Goal: Information Seeking & Learning: Learn about a topic

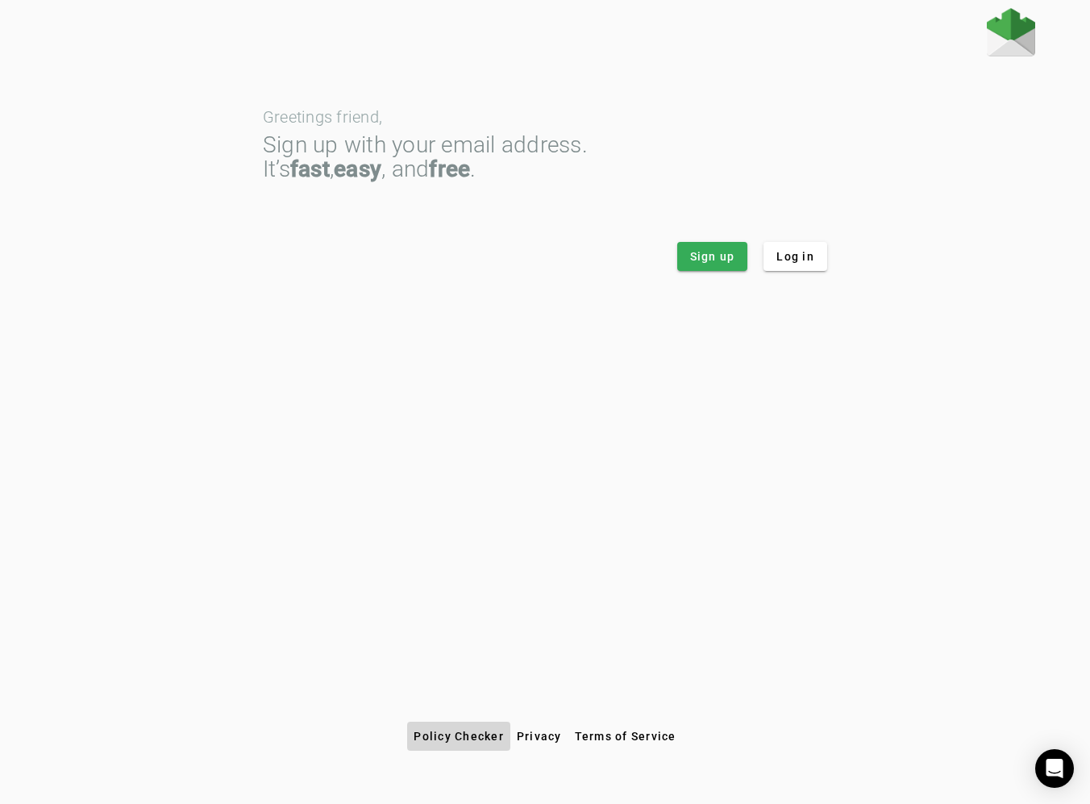
click at [466, 743] on span at bounding box center [458, 736] width 103 height 39
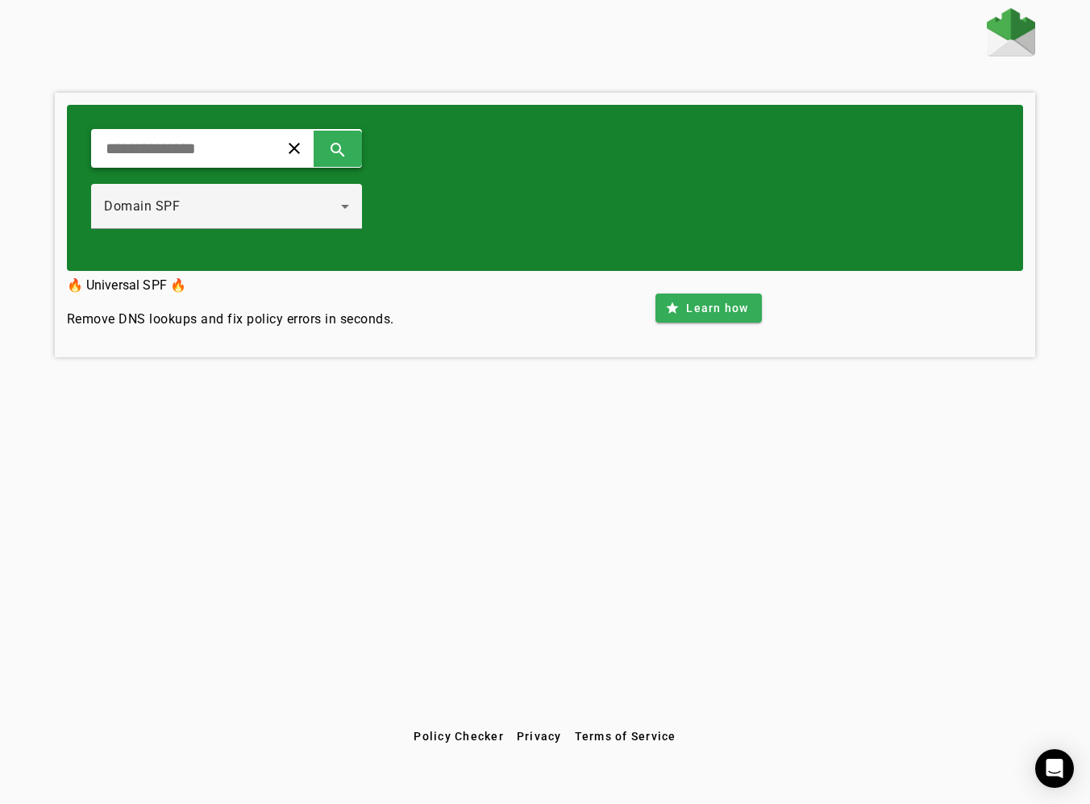
click at [225, 151] on input "text" at bounding box center [178, 148] width 149 height 19
type input "**********"
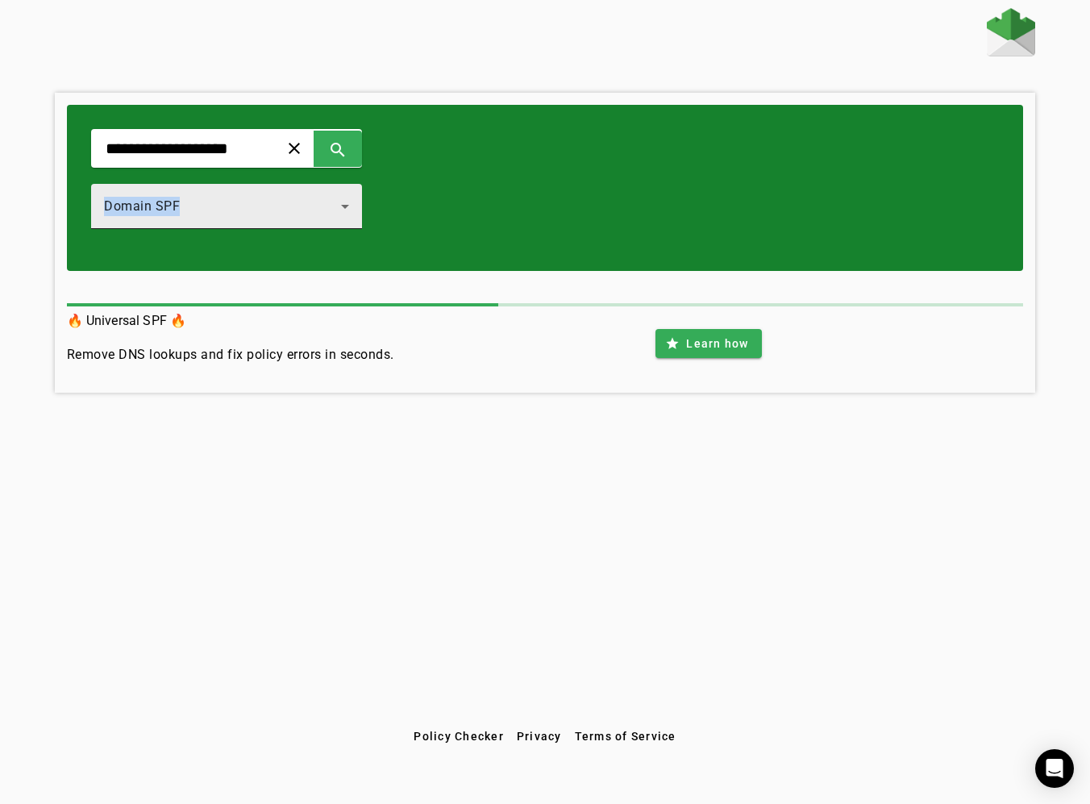
click at [206, 197] on div "Domain SPF" at bounding box center [226, 206] width 245 height 45
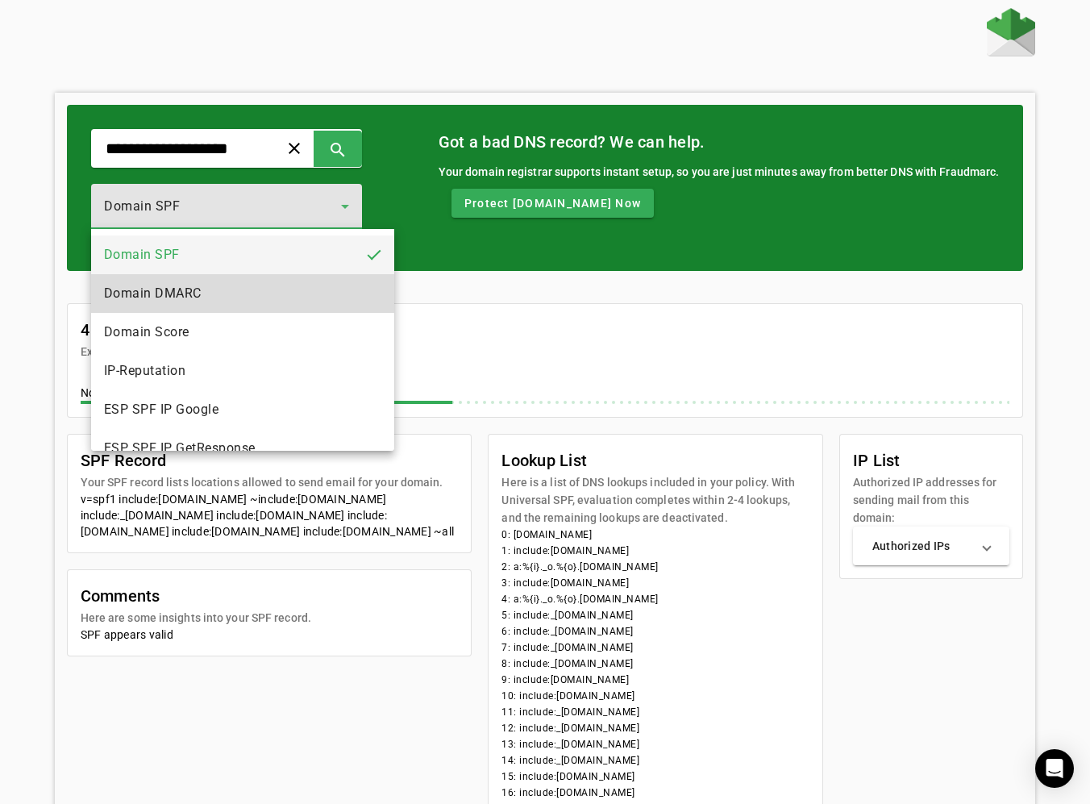
click at [187, 290] on span "Domain DMARC" at bounding box center [153, 293] width 98 height 19
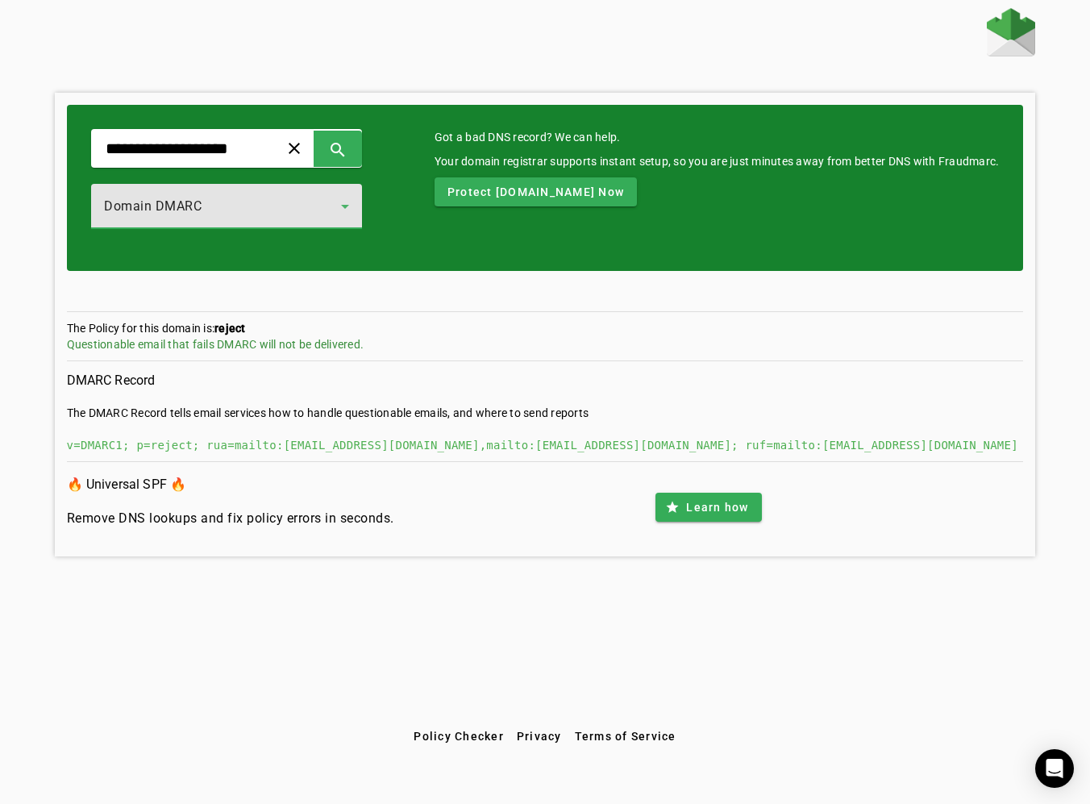
click at [264, 210] on div "Domain DMARC" at bounding box center [222, 206] width 237 height 19
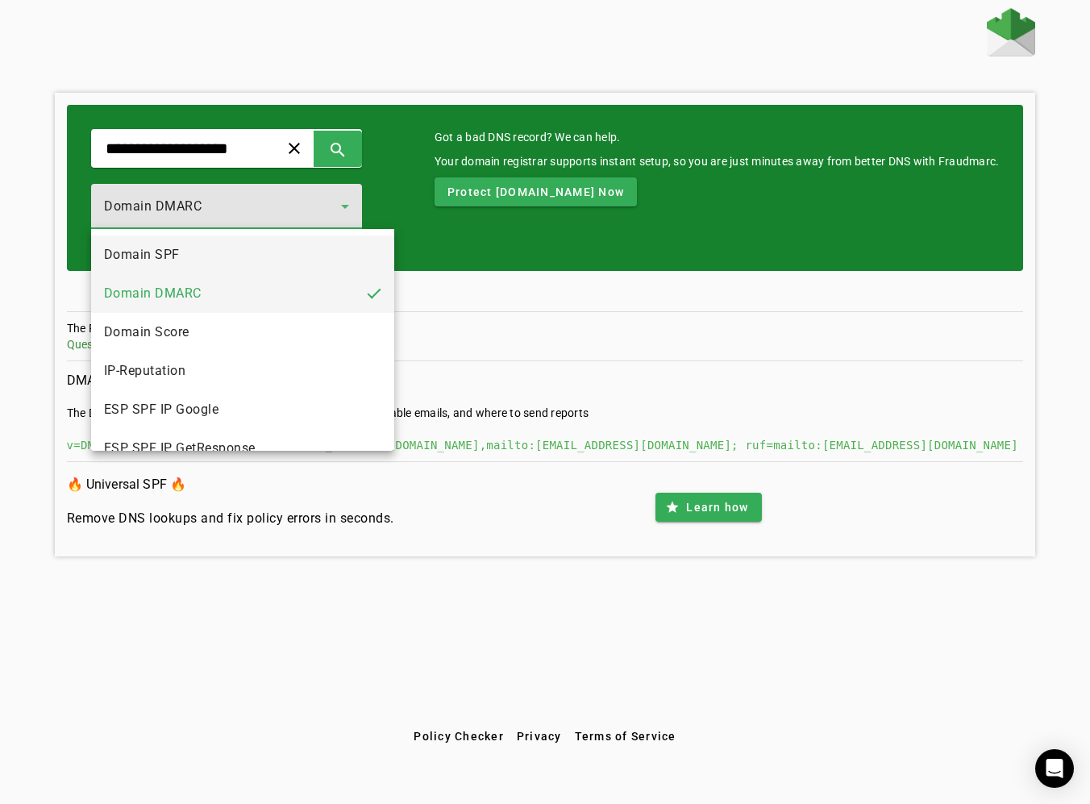
click at [219, 260] on mat-option "Domain SPF" at bounding box center [243, 254] width 304 height 39
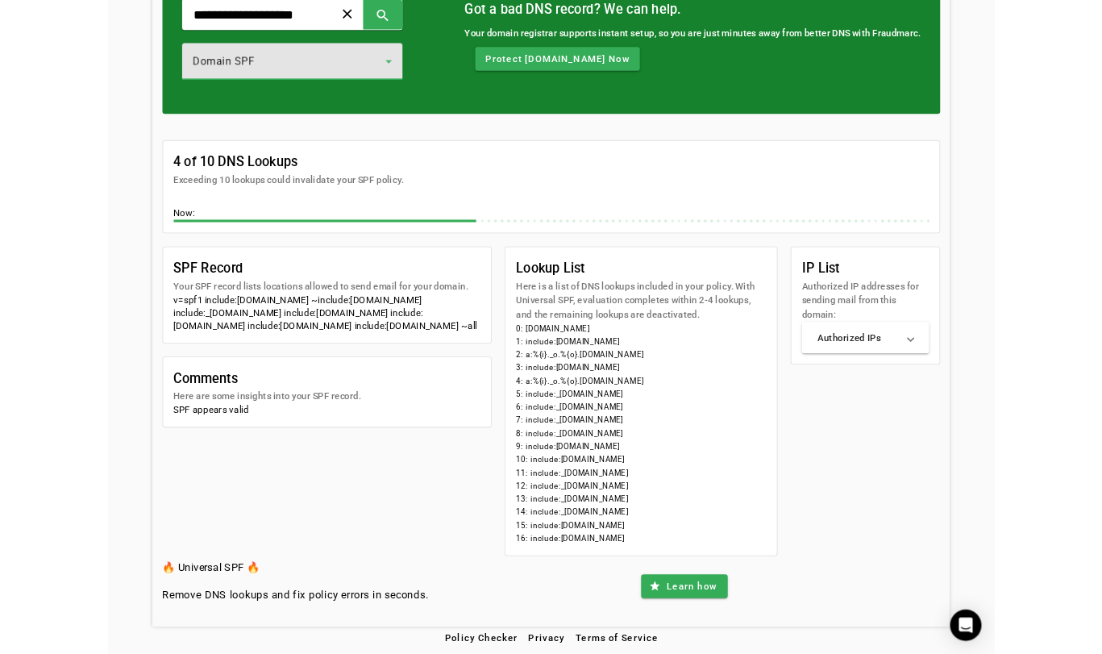
scroll to position [131, 0]
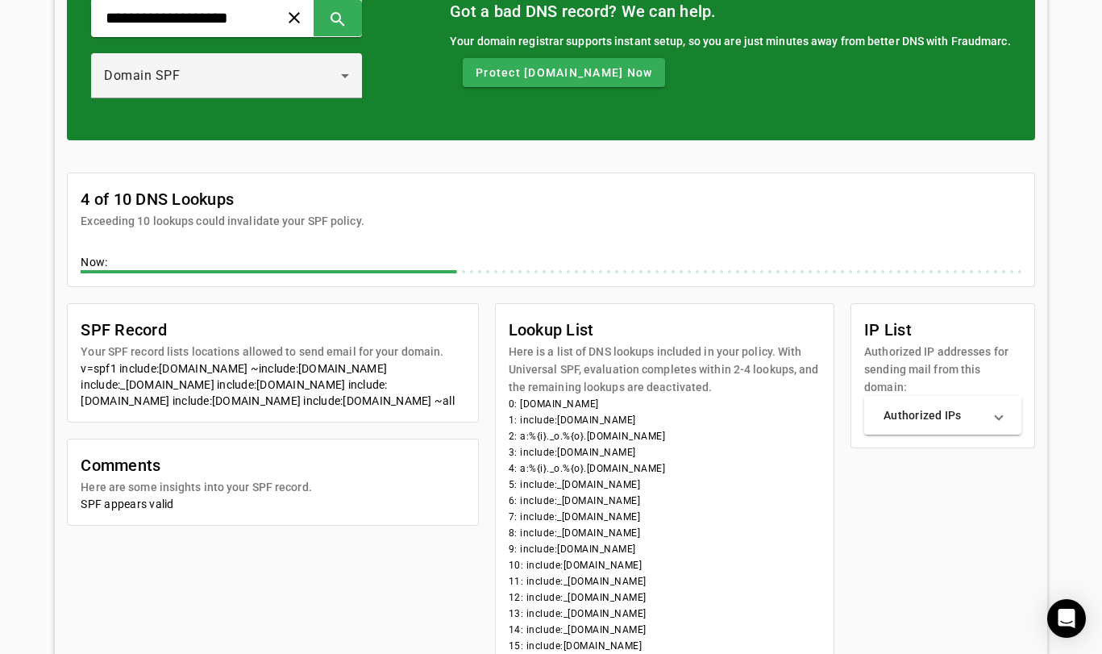
click at [38, 327] on div "**********" at bounding box center [551, 323] width 1102 height 892
click at [208, 85] on div "Domain SPF" at bounding box center [226, 75] width 245 height 45
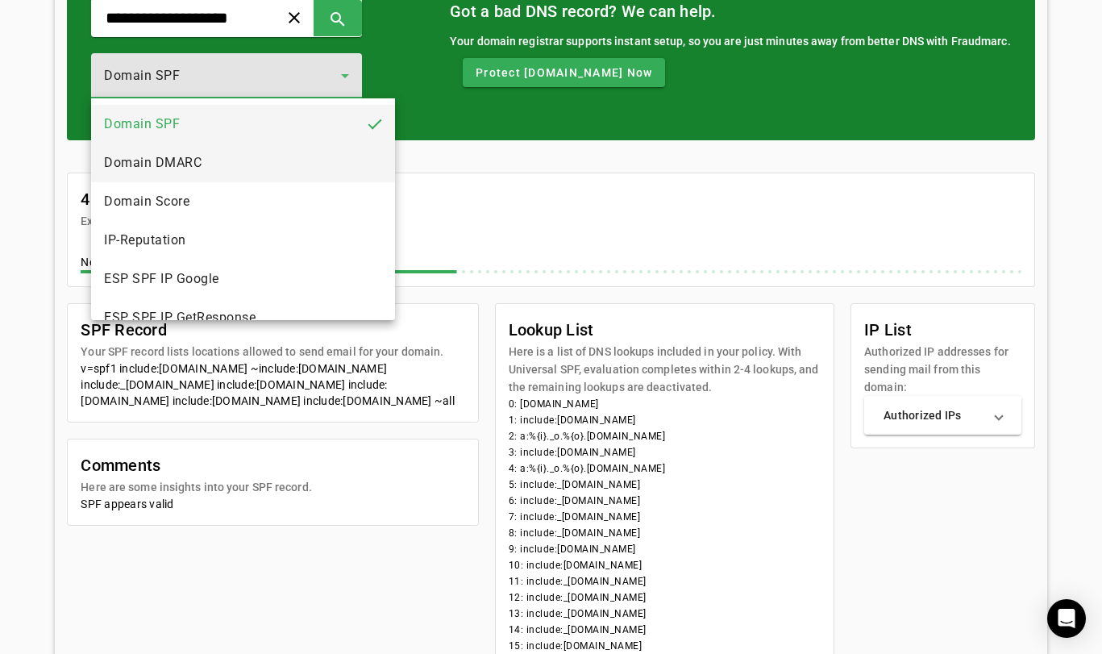
click at [189, 157] on span "Domain DMARC" at bounding box center [153, 162] width 98 height 19
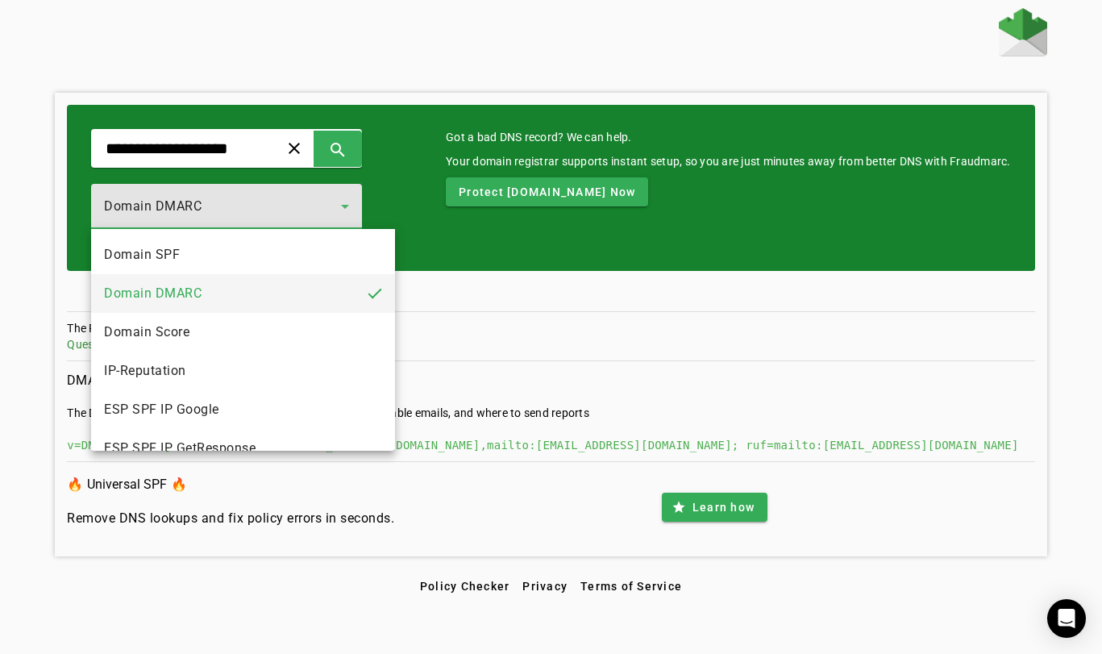
click at [703, 297] on div at bounding box center [551, 327] width 1102 height 654
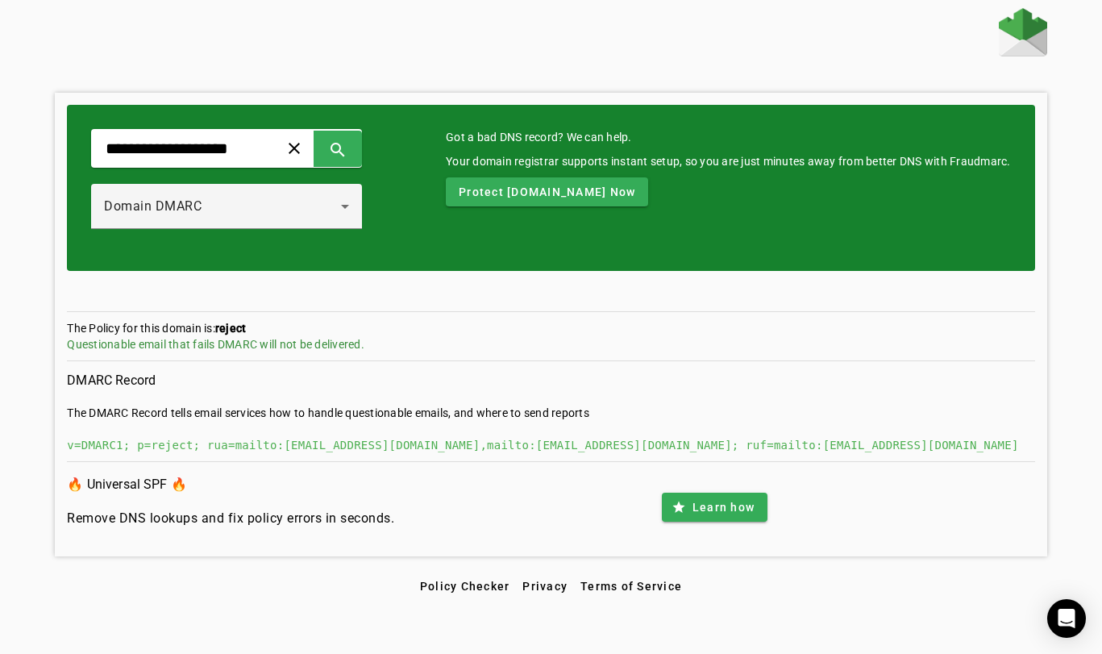
click at [703, 297] on div "The Policy for this domain is: reject Questionable email that fails DMARC will …" at bounding box center [550, 370] width 967 height 199
click at [780, 46] on div at bounding box center [551, 34] width 992 height 52
click at [772, 57] on div at bounding box center [551, 34] width 992 height 52
click at [702, 48] on div at bounding box center [551, 34] width 992 height 52
click at [532, 44] on div at bounding box center [551, 34] width 992 height 52
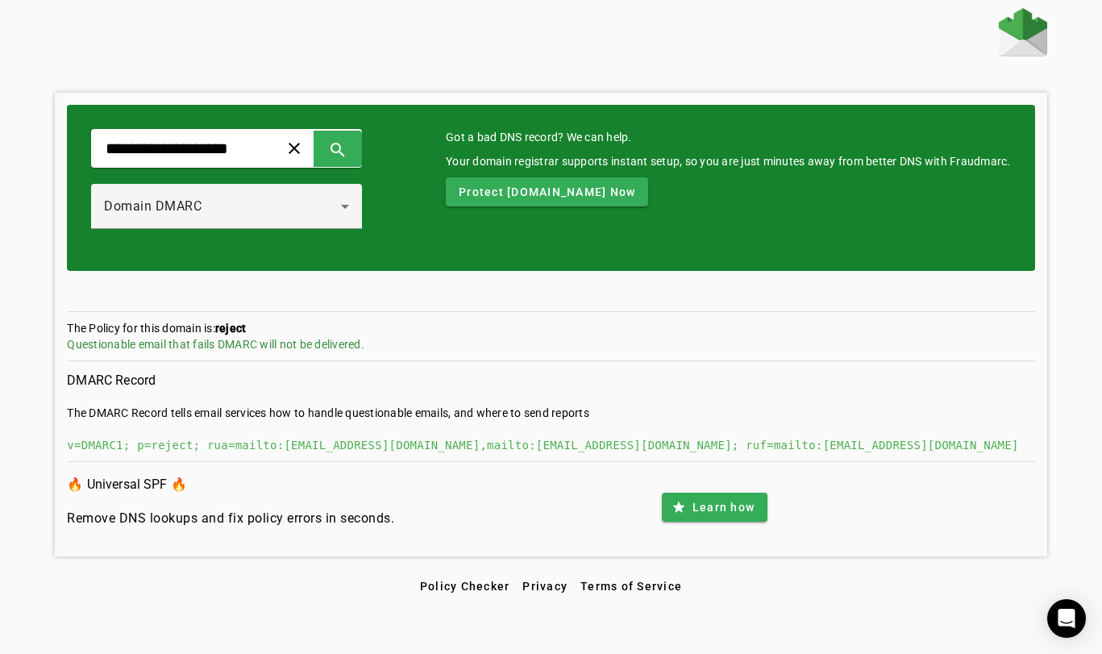
click at [273, 85] on div "**********" at bounding box center [551, 282] width 992 height 548
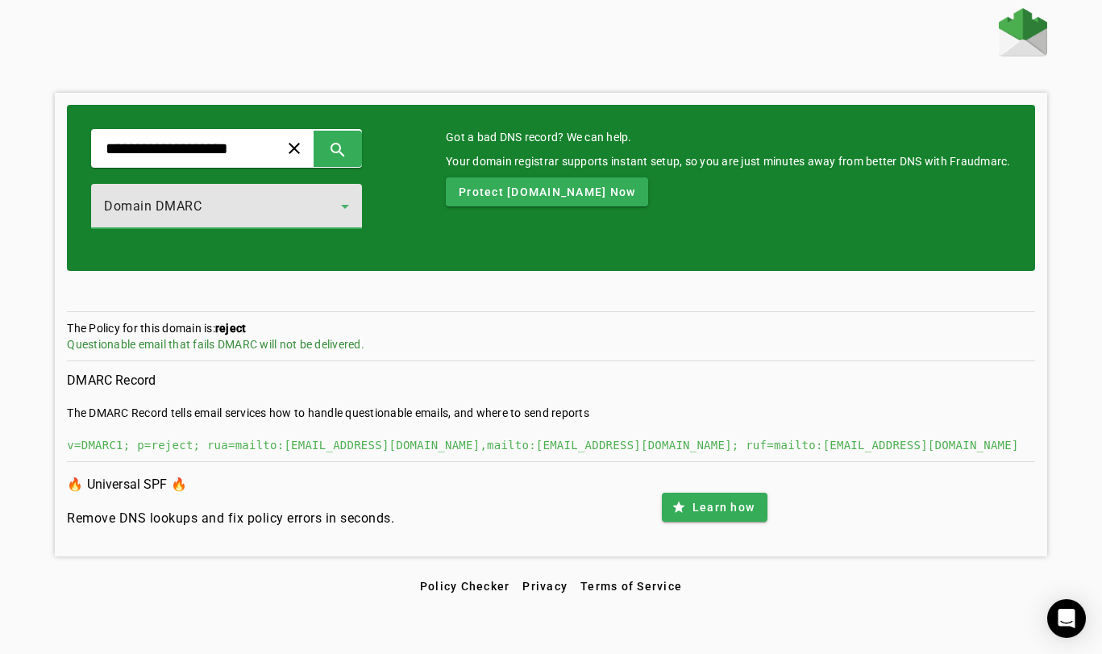
click at [193, 214] on div "Domain DMARC" at bounding box center [222, 206] width 237 height 19
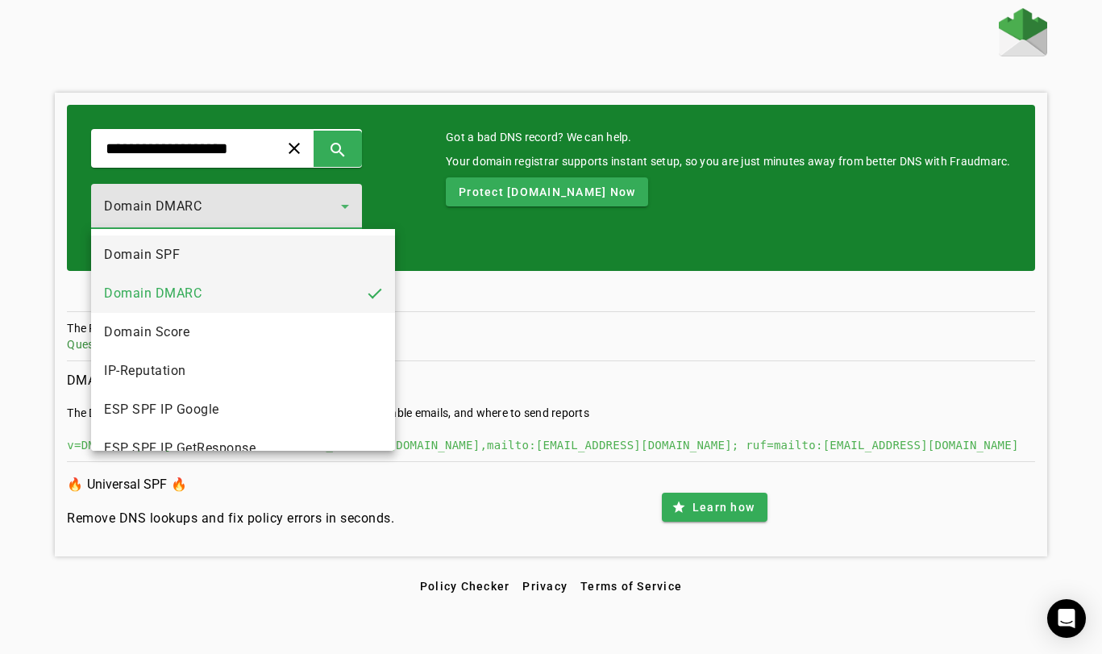
click at [205, 259] on mat-option "Domain SPF" at bounding box center [243, 254] width 304 height 39
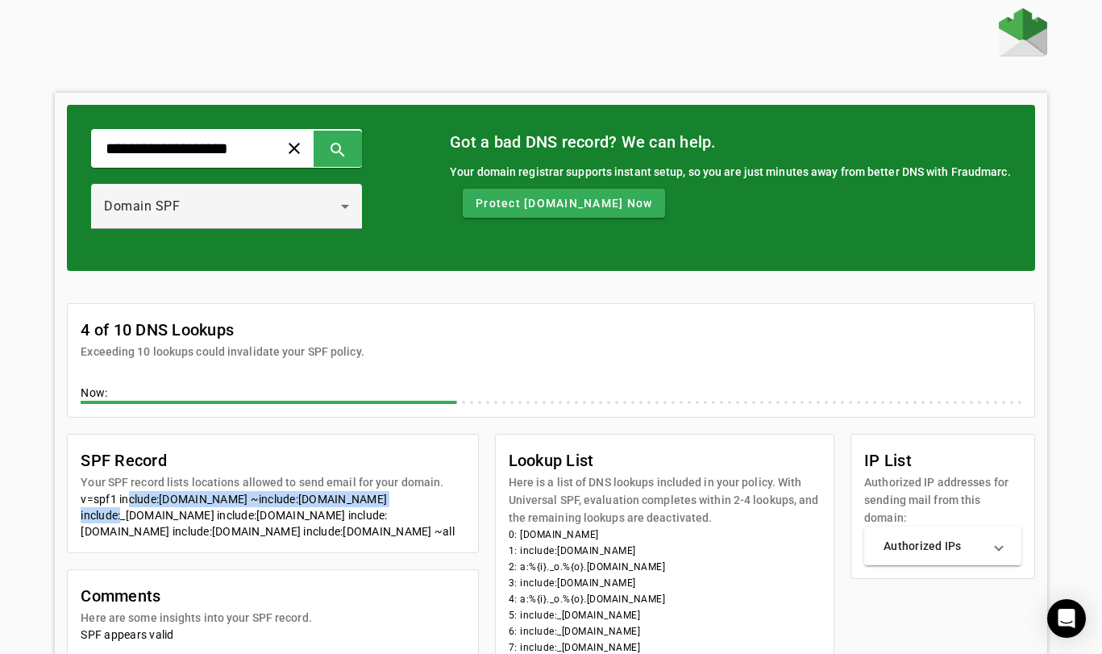
drag, startPoint x: 122, startPoint y: 495, endPoint x: 396, endPoint y: 502, distance: 274.2
click at [396, 502] on div "v=spf1 include:[DOMAIN_NAME] ~include:[DOMAIN_NAME] include:_[DOMAIN_NAME] incl…" at bounding box center [273, 515] width 384 height 48
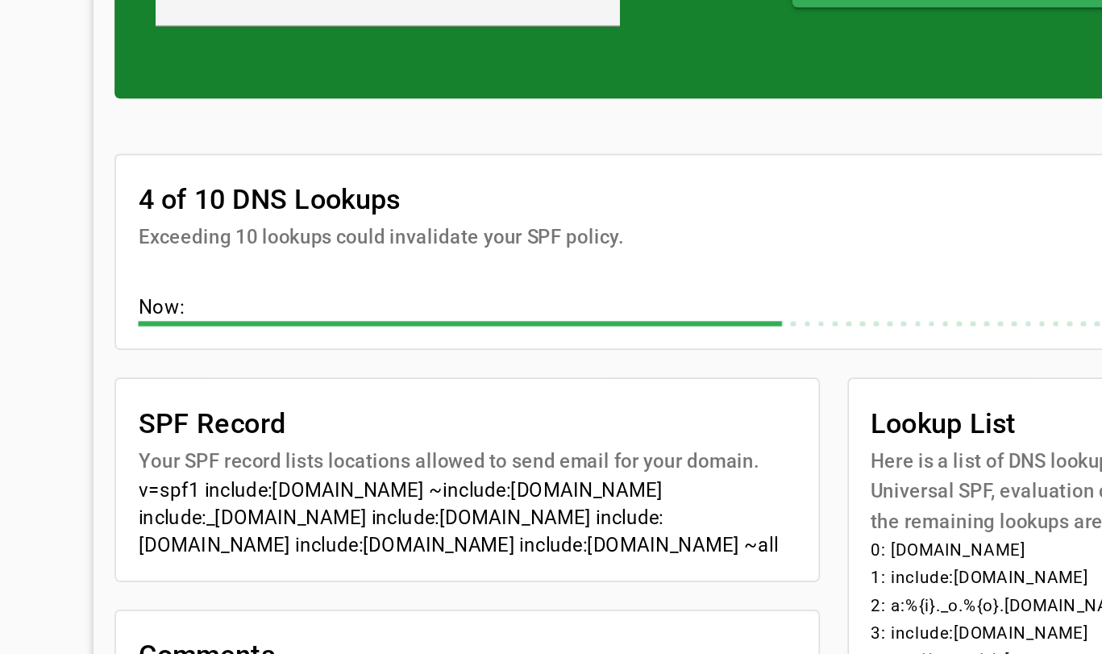
drag, startPoint x: 79, startPoint y: 284, endPoint x: 397, endPoint y: 322, distance: 320.7
click at [397, 491] on mat-card-content "v=spf1 include:[DOMAIN_NAME] ~include:[DOMAIN_NAME] include:_[DOMAIN_NAME] incl…" at bounding box center [273, 521] width 410 height 61
click at [397, 491] on div "v=spf1 include:[DOMAIN_NAME] ~include:[DOMAIN_NAME] include:_[DOMAIN_NAME] incl…" at bounding box center [273, 515] width 384 height 48
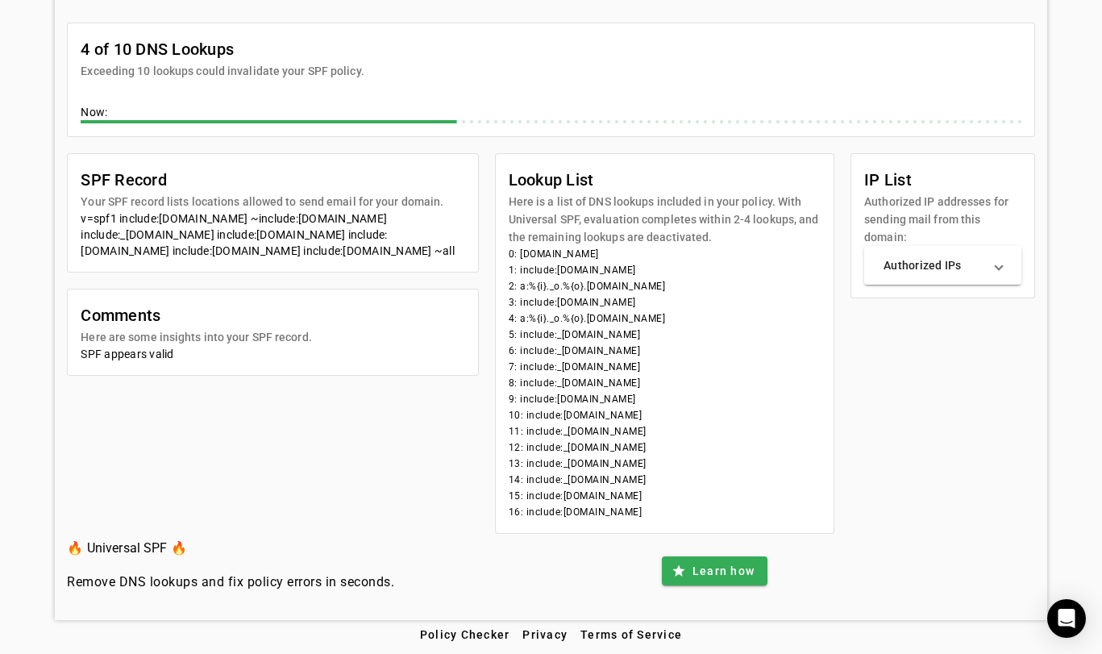
scroll to position [281, 0]
drag, startPoint x: 660, startPoint y: 514, endPoint x: 506, endPoint y: 187, distance: 361.0
click at [506, 183] on mat-card "Lookup List Here is a list of DNS lookups included in your policy. With Univers…" at bounding box center [665, 343] width 340 height 381
click at [524, 286] on li "2: a:%{i}._o.%{o}.[DOMAIN_NAME]" at bounding box center [665, 286] width 313 height 16
drag, startPoint x: 506, startPoint y: 329, endPoint x: 677, endPoint y: 510, distance: 249.2
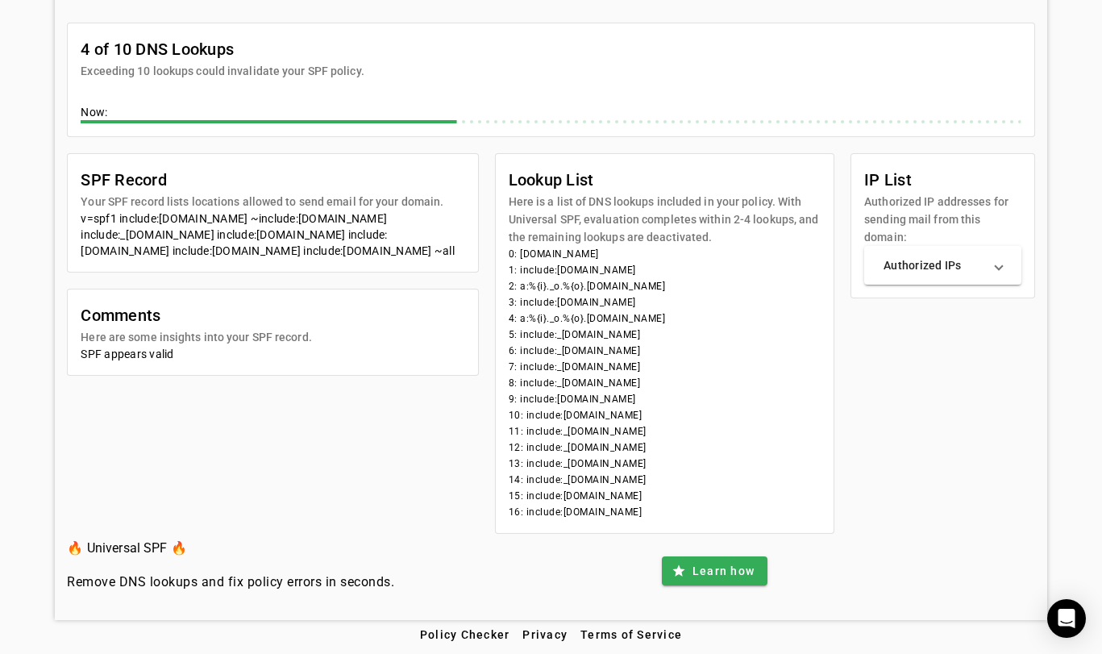
click at [677, 510] on mat-card-content "0: [DOMAIN_NAME] 1: include:[DOMAIN_NAME] 2: a:%{i}._o.%{o}.[DOMAIN_NAME] 3: in…" at bounding box center [665, 389] width 339 height 287
click at [677, 510] on li "16: include:[DOMAIN_NAME]" at bounding box center [665, 512] width 313 height 16
drag, startPoint x: 686, startPoint y: 515, endPoint x: 533, endPoint y: 302, distance: 262.2
click at [533, 302] on mat-card-content "0: [DOMAIN_NAME] 1: include:[DOMAIN_NAME] 2: a:%{i}._o.%{o}.[DOMAIN_NAME] 3: in…" at bounding box center [665, 389] width 339 height 287
click at [981, 275] on mat-expansion-panel-header "Authorized IPs" at bounding box center [942, 265] width 157 height 39
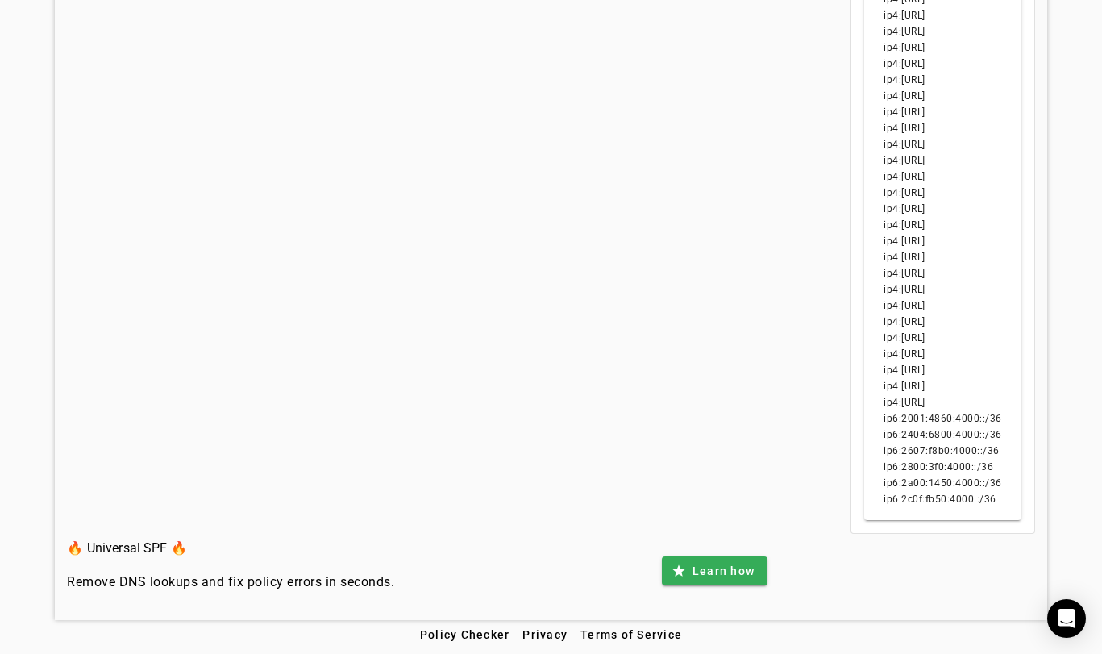
scroll to position [893, 0]
drag, startPoint x: 1005, startPoint y: 497, endPoint x: 917, endPoint y: 62, distance: 444.1
click at [917, 62] on div "ip4:[URL] ip4:[URL] ip4:[URL] ip4:[URL] ip4:[URL] ip4:[URL] ip4:[URL] ip4:[URL]…" at bounding box center [942, 102] width 157 height 835
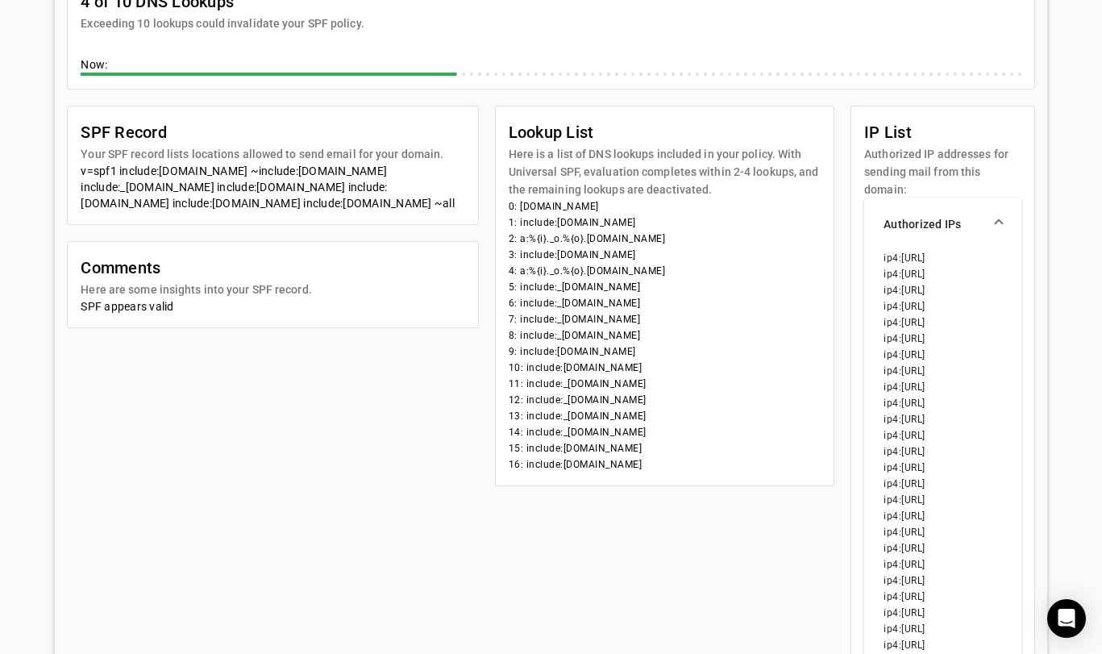
scroll to position [327, 0]
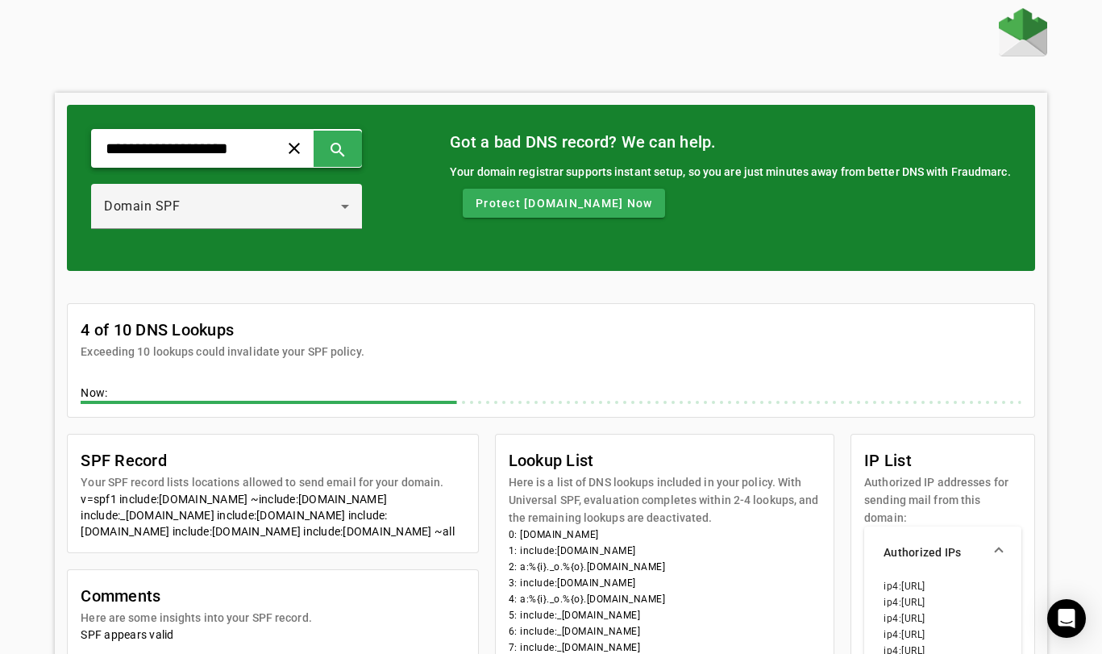
scroll to position [0, 0]
drag, startPoint x: 260, startPoint y: 148, endPoint x: 86, endPoint y: 147, distance: 174.2
click at [86, 147] on div "**********" at bounding box center [550, 188] width 967 height 166
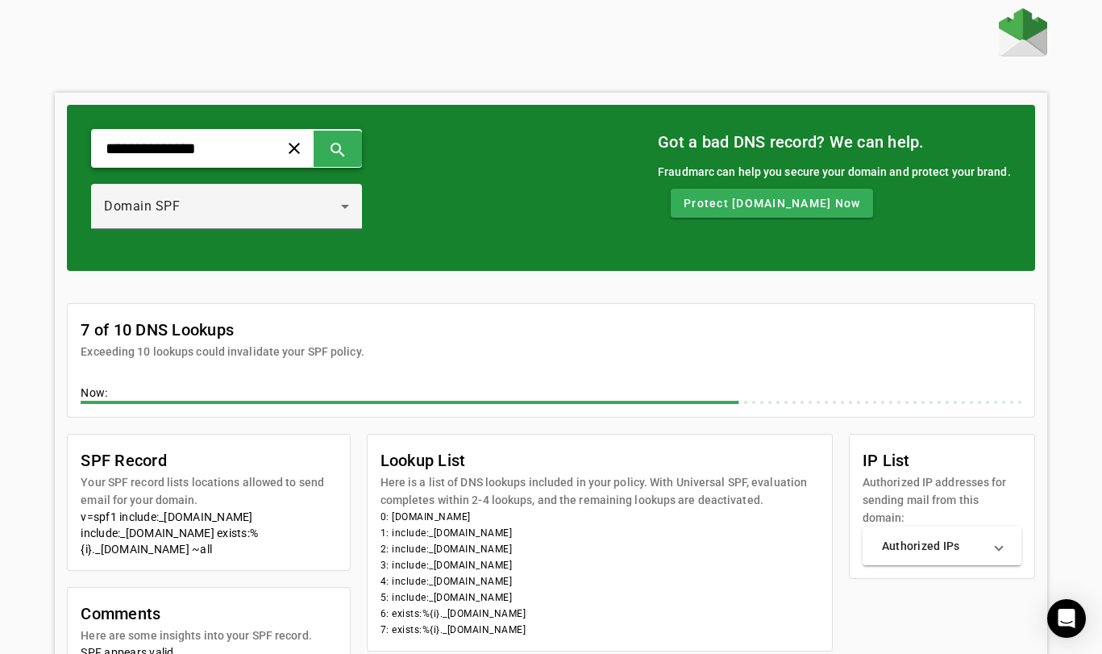
click at [241, 152] on input "**********" at bounding box center [178, 148] width 149 height 19
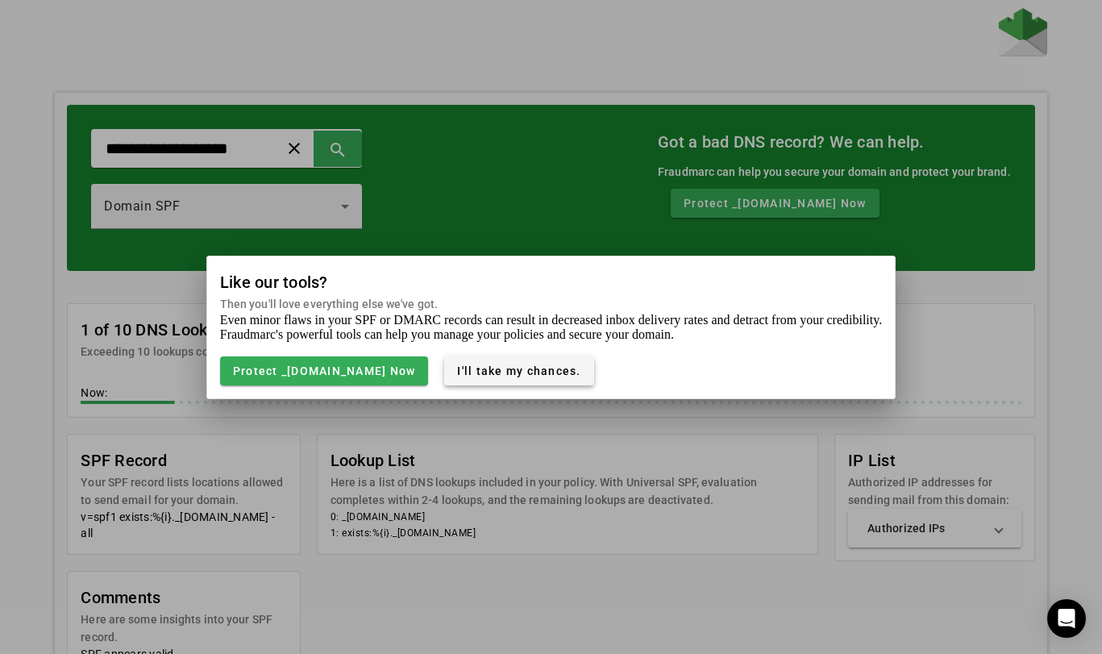
click at [554, 368] on span "I'll take my chances." at bounding box center [518, 370] width 123 height 13
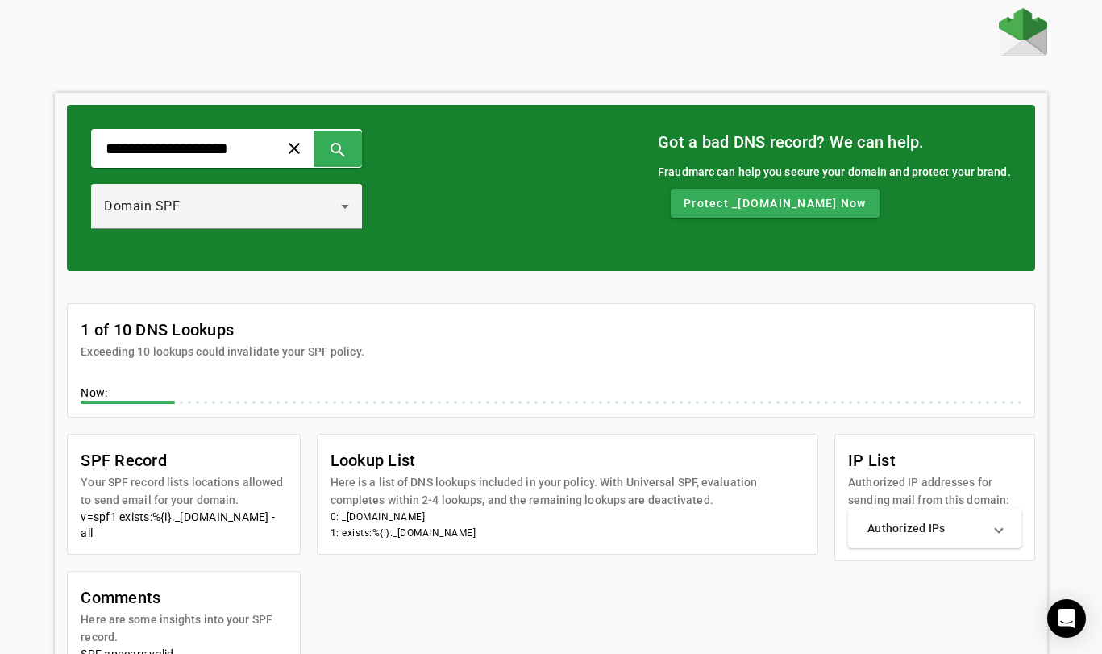
scroll to position [58, 0]
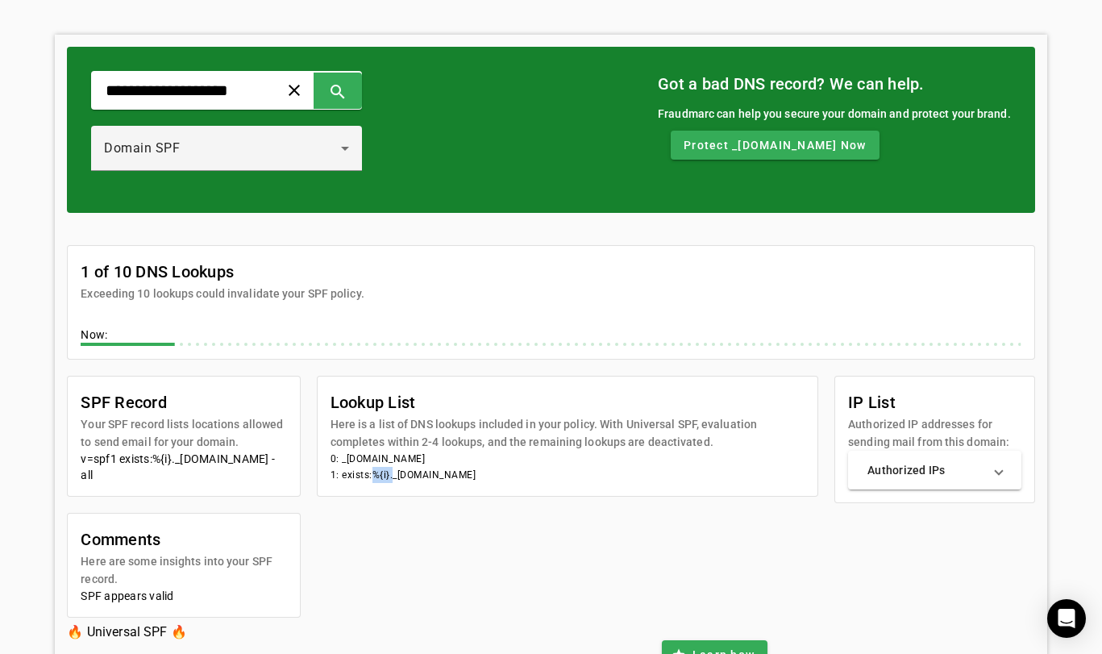
drag, startPoint x: 370, startPoint y: 474, endPoint x: 390, endPoint y: 476, distance: 20.2
click at [390, 476] on li "1: exists:%{i}._[DOMAIN_NAME]" at bounding box center [568, 475] width 475 height 16
click at [968, 474] on mat-panel-title "Authorized IPs" at bounding box center [925, 470] width 114 height 16
click at [1001, 472] on span at bounding box center [999, 476] width 6 height 16
click at [818, 422] on mat-card "Lookup List Here is a list of DNS lookups included in your policy. With Univers…" at bounding box center [568, 436] width 502 height 121
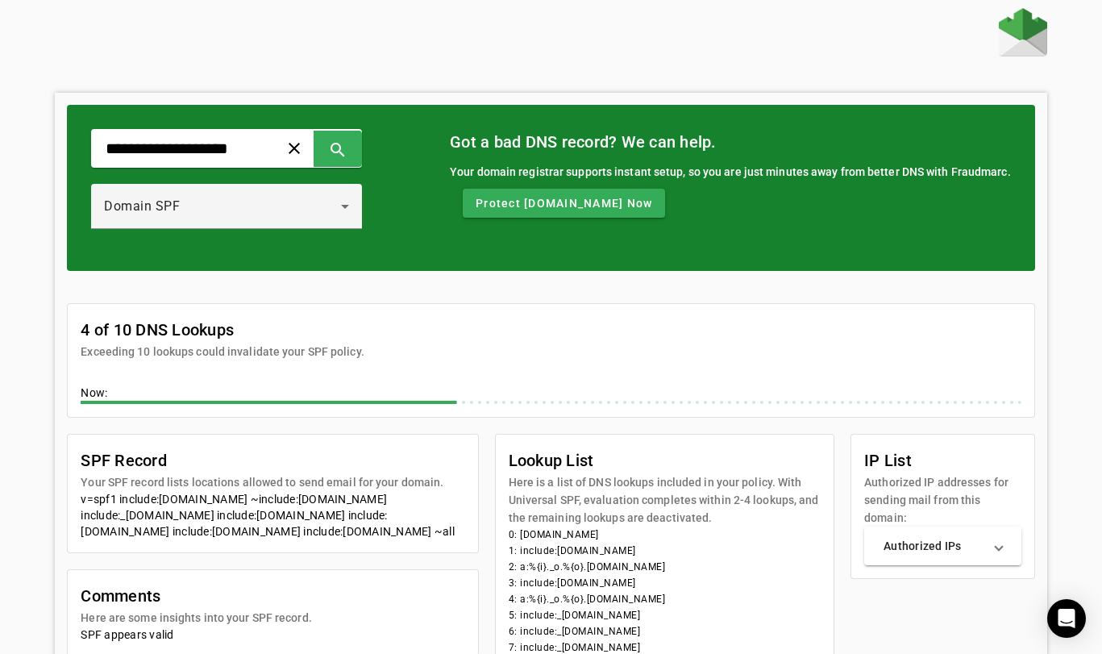
click at [359, 80] on div "**********" at bounding box center [551, 454] width 992 height 892
click at [274, 281] on div "4 of 10 DNS Lookups Exceeding 10 lookups could invalidate your SPF policy. Now:…" at bounding box center [550, 542] width 967 height 543
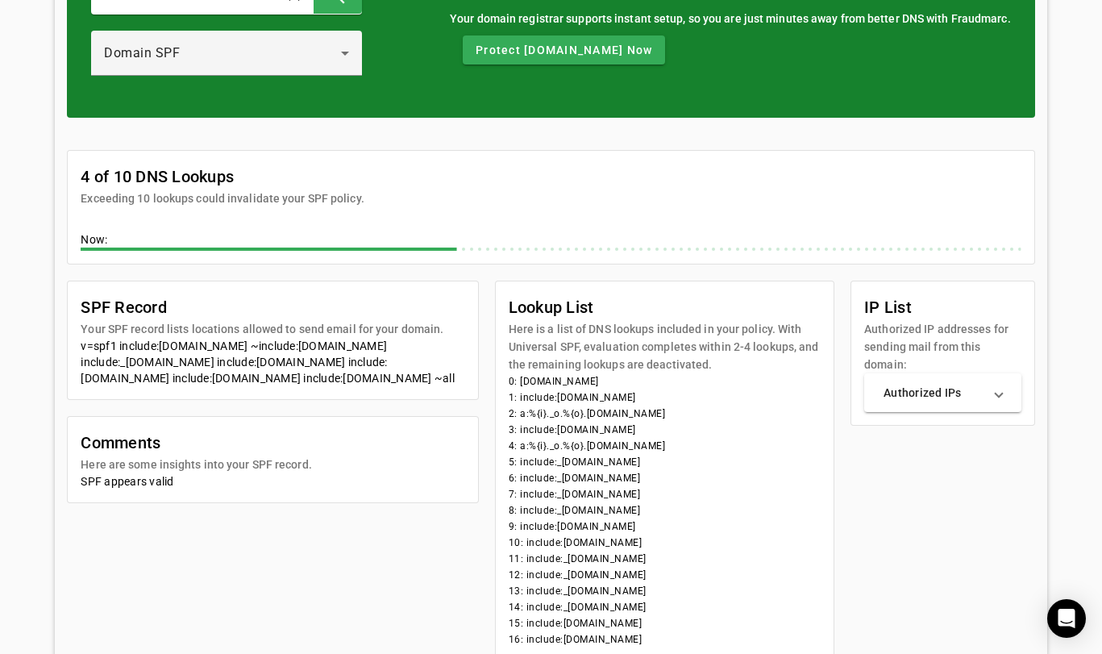
scroll to position [154, 0]
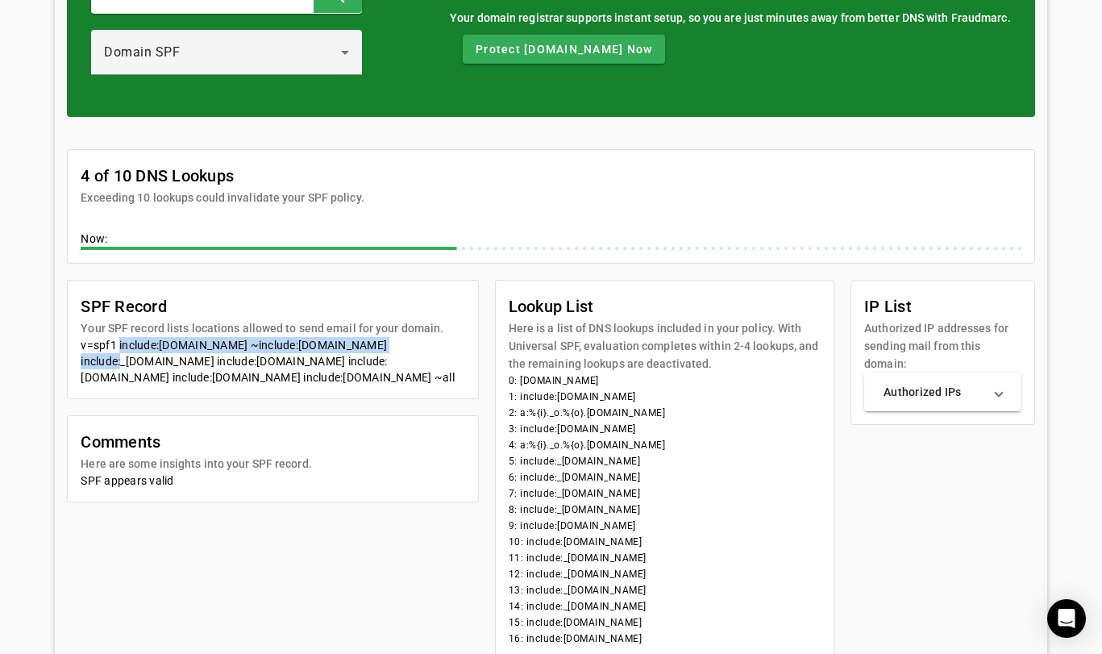
drag, startPoint x: 117, startPoint y: 345, endPoint x: 403, endPoint y: 347, distance: 286.2
click at [403, 347] on div "v=spf1 include:[DOMAIN_NAME] ~include:[DOMAIN_NAME] include:_[DOMAIN_NAME] incl…" at bounding box center [273, 361] width 384 height 48
drag, startPoint x: 73, startPoint y: 359, endPoint x: 363, endPoint y: 379, distance: 290.1
click at [363, 379] on mat-card-content "v=spf1 include:[DOMAIN_NAME] ~include:[DOMAIN_NAME] include:_[DOMAIN_NAME] incl…" at bounding box center [273, 367] width 410 height 61
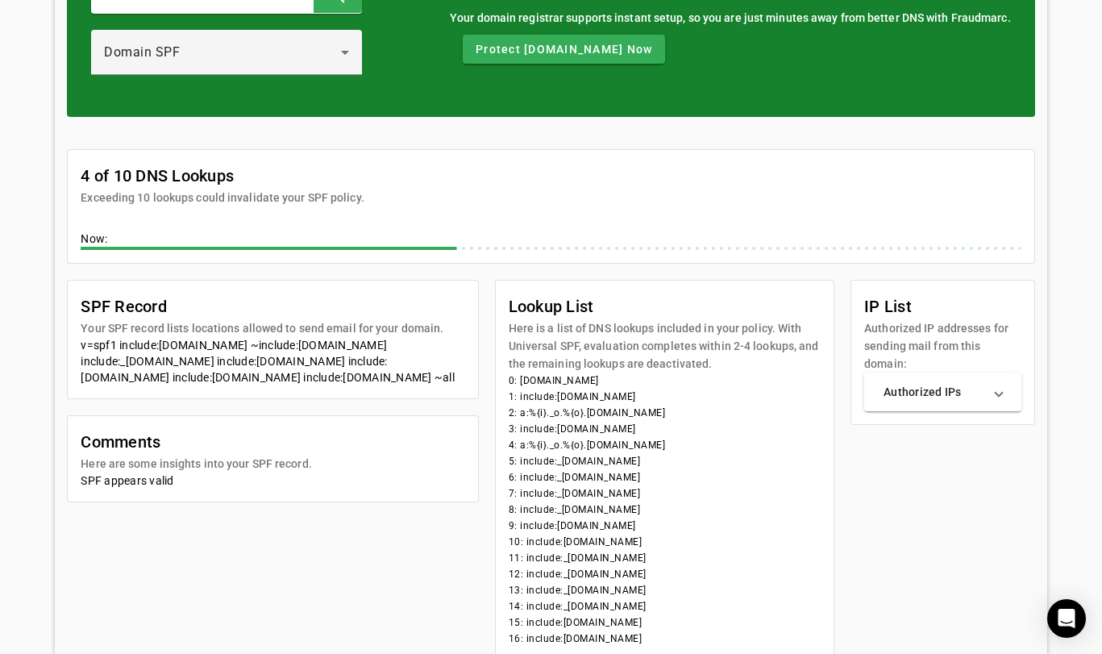
click at [363, 379] on div "v=spf1 include:[DOMAIN_NAME] ~include:[DOMAIN_NAME] include:_[DOMAIN_NAME] incl…" at bounding box center [273, 361] width 384 height 48
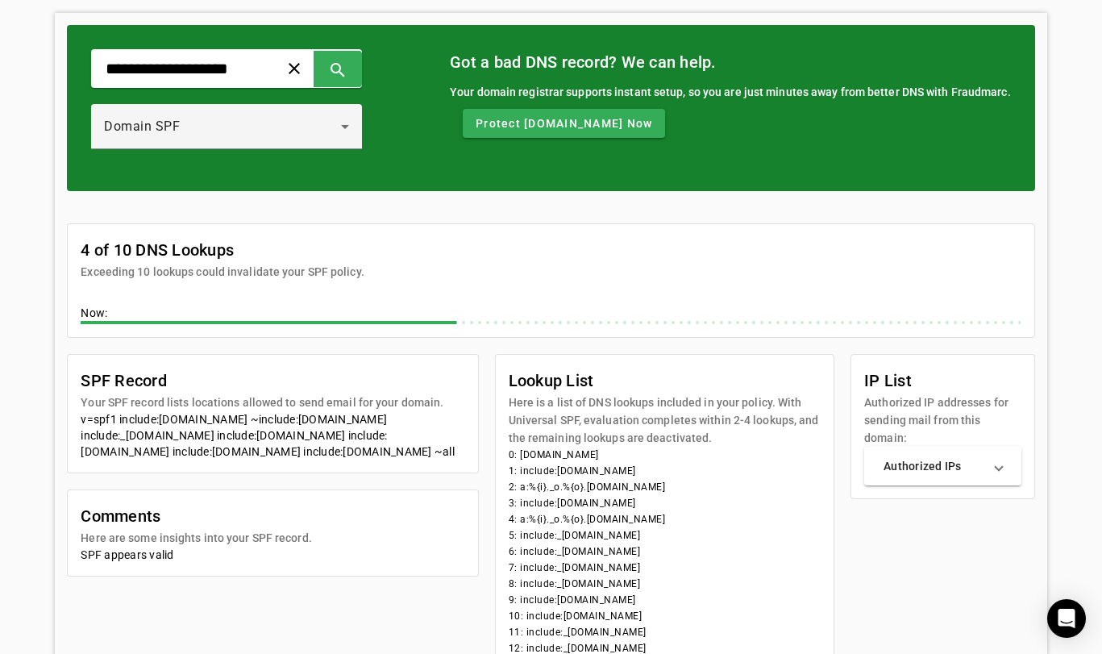
scroll to position [44, 0]
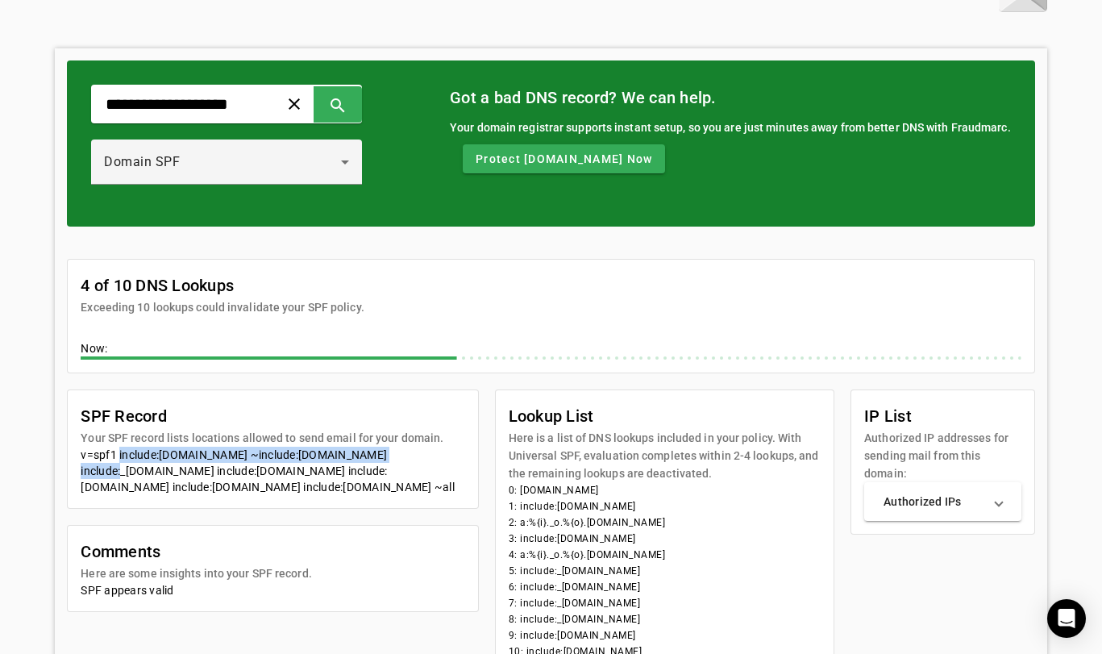
drag, startPoint x: 117, startPoint y: 454, endPoint x: 397, endPoint y: 458, distance: 280.6
click at [397, 458] on div "v=spf1 include:[DOMAIN_NAME] ~include:[DOMAIN_NAME] include:_[DOMAIN_NAME] incl…" at bounding box center [273, 471] width 384 height 48
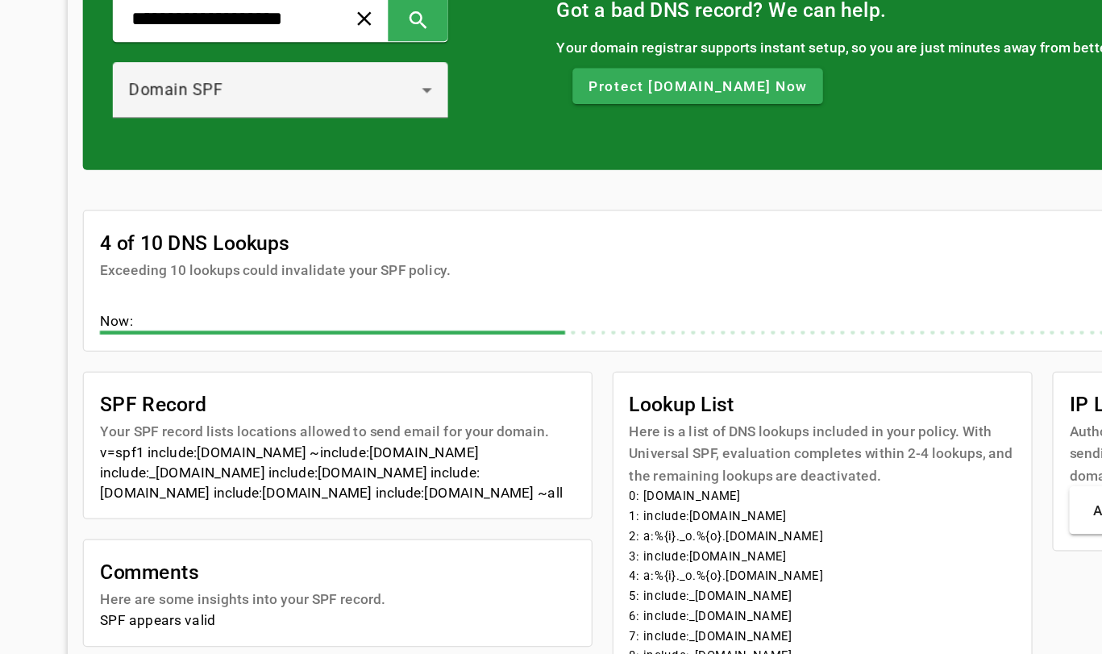
click at [172, 456] on div "v=spf1 include:[DOMAIN_NAME] ~include:[DOMAIN_NAME] include:_[DOMAIN_NAME] incl…" at bounding box center [273, 480] width 384 height 48
drag, startPoint x: 237, startPoint y: 363, endPoint x: 123, endPoint y: 364, distance: 114.5
click at [123, 456] on div "v=spf1 include:[DOMAIN_NAME] ~include:[DOMAIN_NAME] include:_[DOMAIN_NAME] incl…" at bounding box center [273, 480] width 384 height 48
drag, startPoint x: 246, startPoint y: 364, endPoint x: 407, endPoint y: 368, distance: 161.3
click at [407, 456] on div "v=spf1 include:[DOMAIN_NAME] ~include:[DOMAIN_NAME] include:_[DOMAIN_NAME] incl…" at bounding box center [273, 480] width 384 height 48
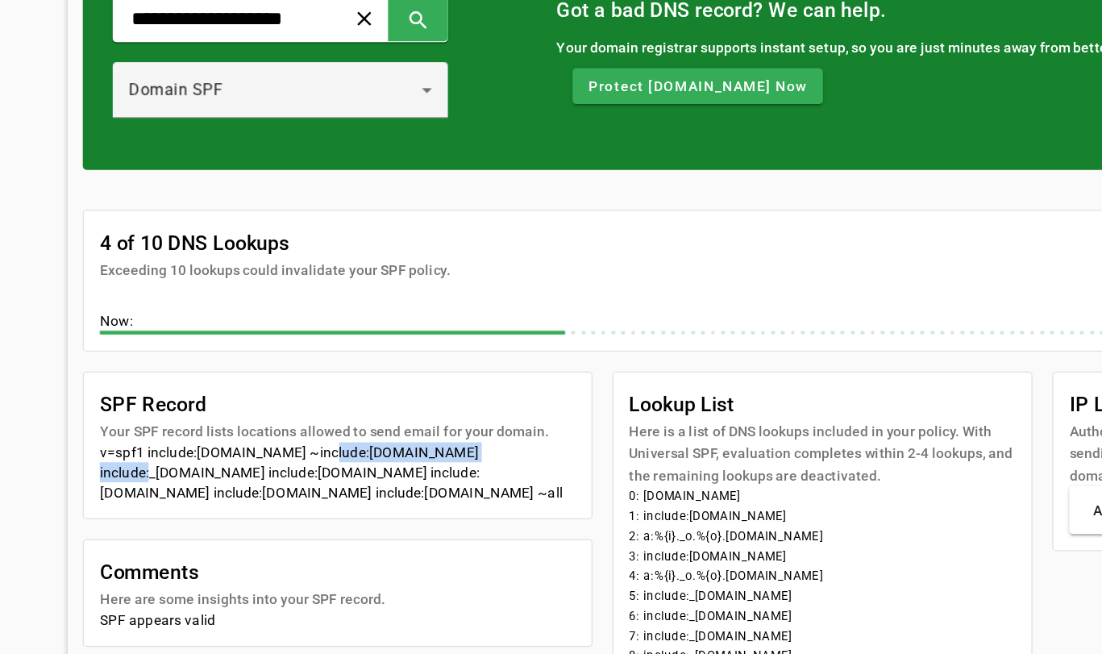
click at [407, 456] on div "v=spf1 include:[DOMAIN_NAME] ~include:[DOMAIN_NAME] include:_[DOMAIN_NAME] incl…" at bounding box center [273, 480] width 384 height 48
drag, startPoint x: 414, startPoint y: 363, endPoint x: 125, endPoint y: 368, distance: 289.5
click at [125, 456] on div "v=spf1 include:[DOMAIN_NAME] ~include:[DOMAIN_NAME] include:_[DOMAIN_NAME] incl…" at bounding box center [273, 480] width 384 height 48
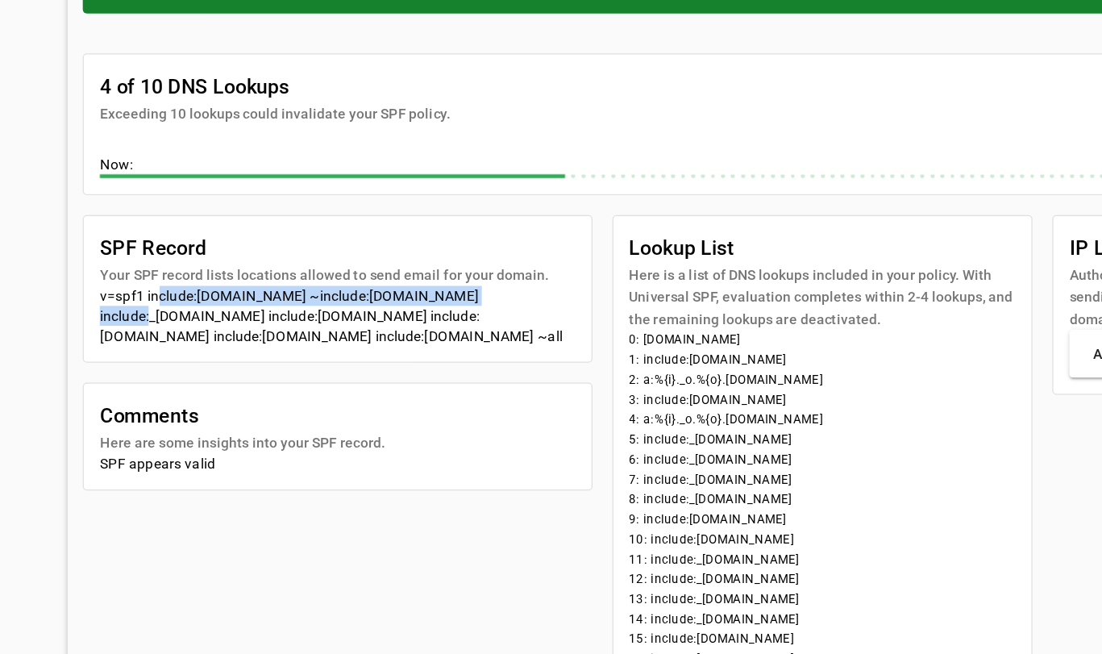
scroll to position [135, 0]
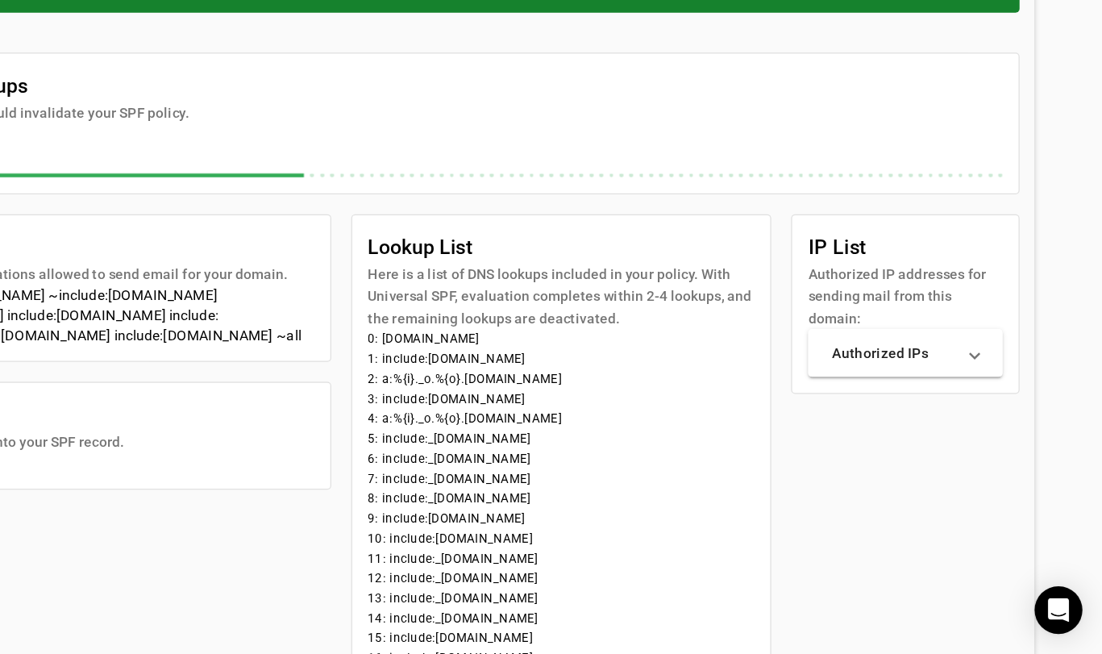
click at [884, 402] on mat-panel-title "Authorized IPs" at bounding box center [933, 410] width 99 height 16
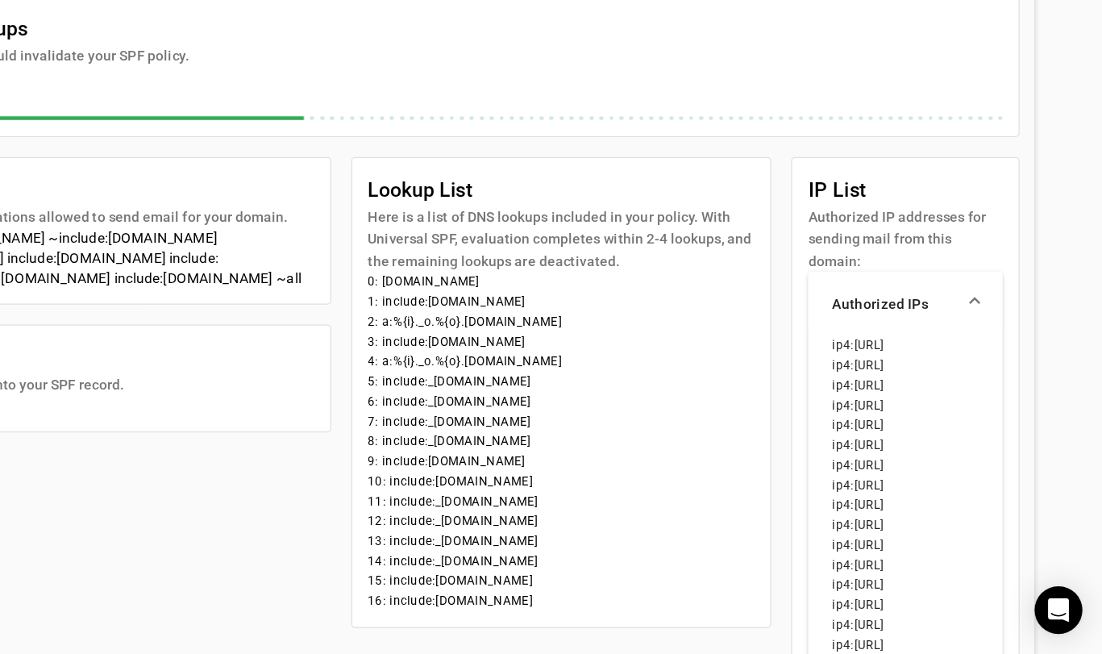
scroll to position [187, 0]
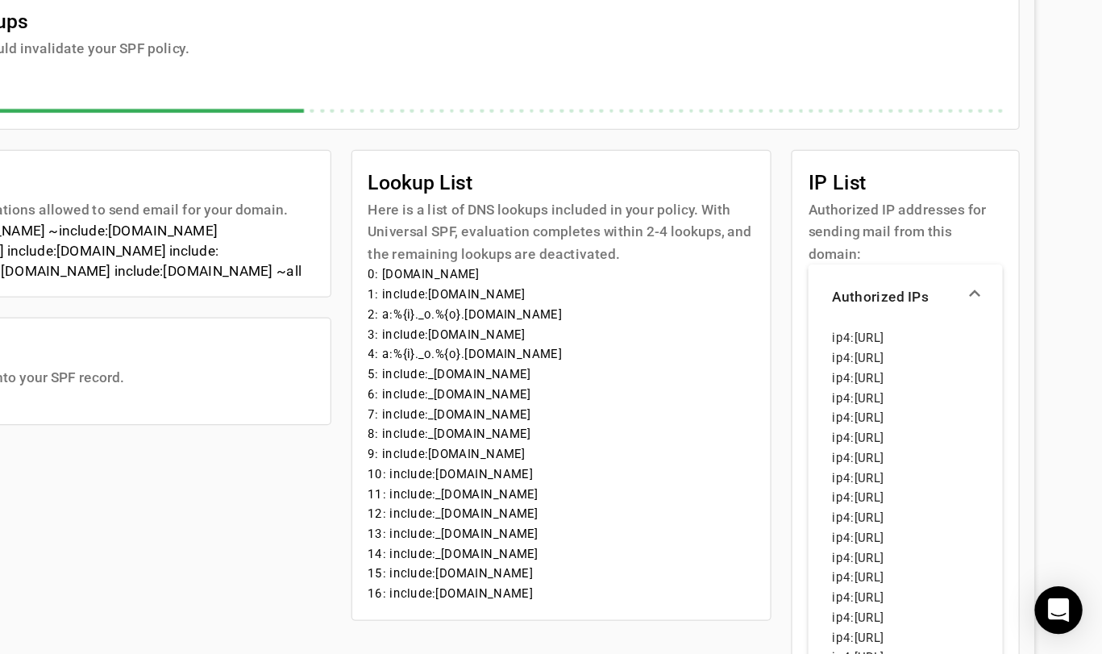
drag, startPoint x: 676, startPoint y: 275, endPoint x: 793, endPoint y: 460, distance: 219.0
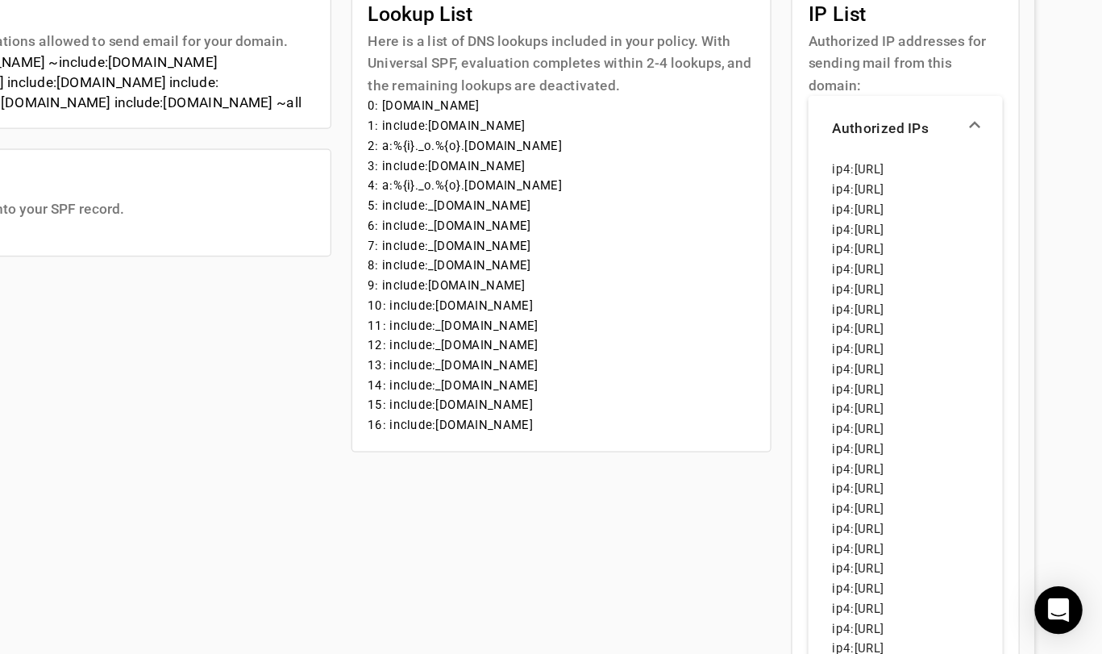
scroll to position [325, 0]
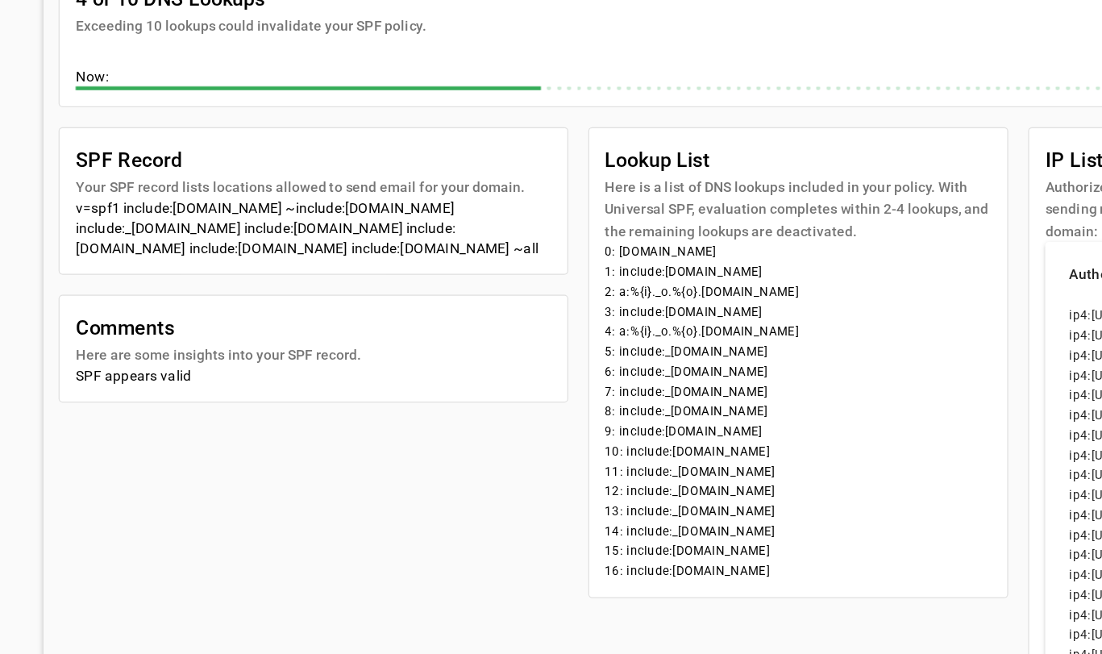
drag, startPoint x: 494, startPoint y: 202, endPoint x: 651, endPoint y: 455, distance: 296.9
click at [651, 455] on mat-card-content "0: [DOMAIN_NAME] 1: include:[DOMAIN_NAME] 2: a:%{i}._o.%{o}.[DOMAIN_NAME] 3: in…" at bounding box center [665, 345] width 339 height 287
drag, startPoint x: 375, startPoint y: 203, endPoint x: 57, endPoint y: 185, distance: 318.2
click at [68, 185] on mat-card-content "v=spf1 include:[DOMAIN_NAME] ~include:[DOMAIN_NAME] include:_[DOMAIN_NAME] incl…" at bounding box center [273, 196] width 410 height 61
click at [68, 189] on mat-card-content "v=spf1 include:[DOMAIN_NAME] ~include:[DOMAIN_NAME] include:_[DOMAIN_NAME] incl…" at bounding box center [273, 196] width 410 height 61
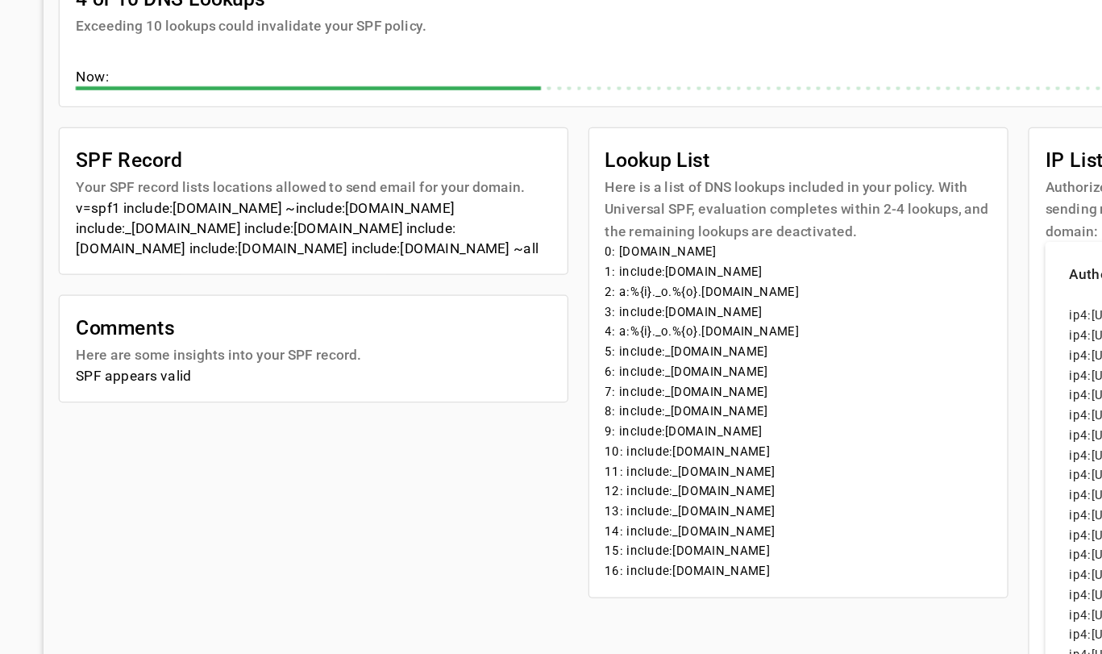
scroll to position [277, 0]
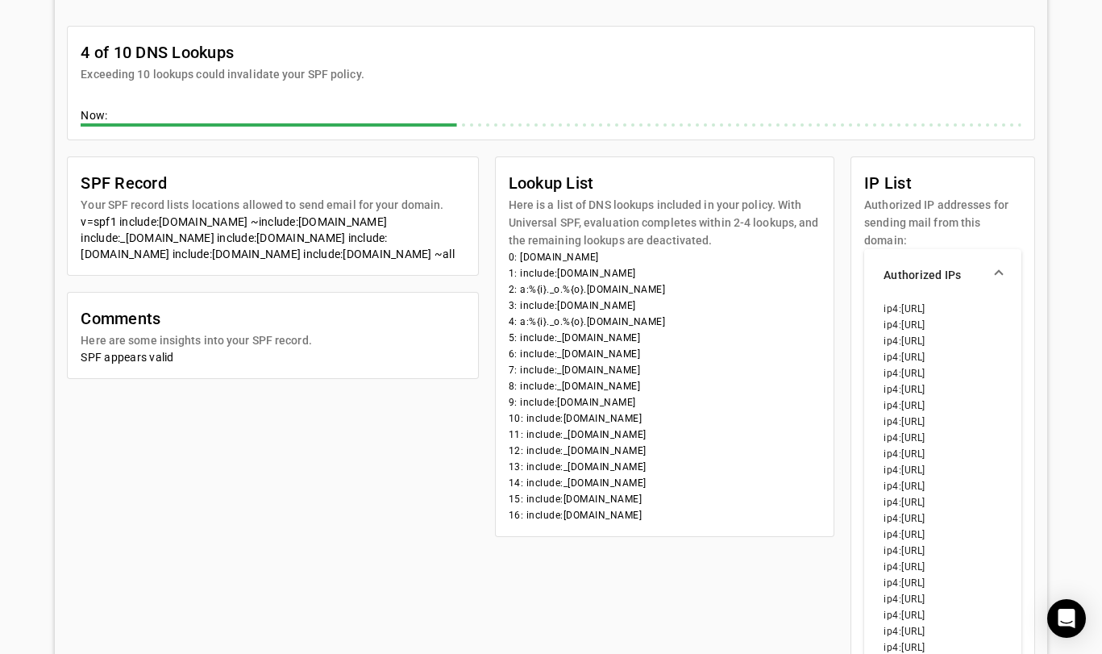
click at [76, 282] on div "SPF Record Your SPF record lists locations allowed to send email for your domai…" at bounding box center [272, 267] width 411 height 223
click at [64, 284] on div "**********" at bounding box center [551, 525] width 992 height 1421
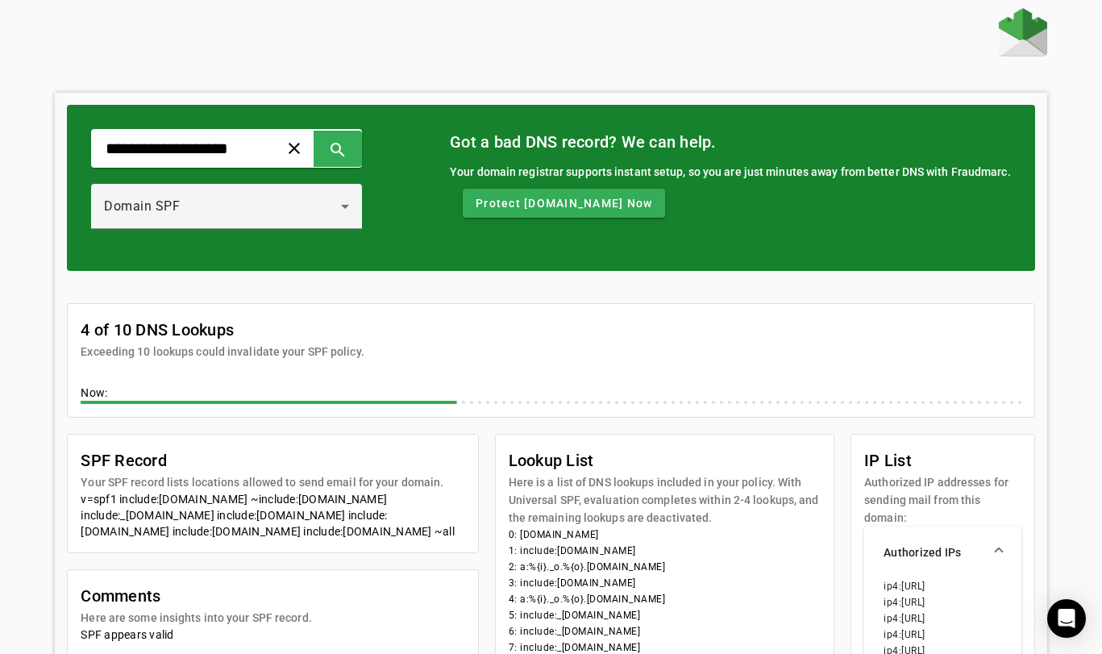
scroll to position [0, 0]
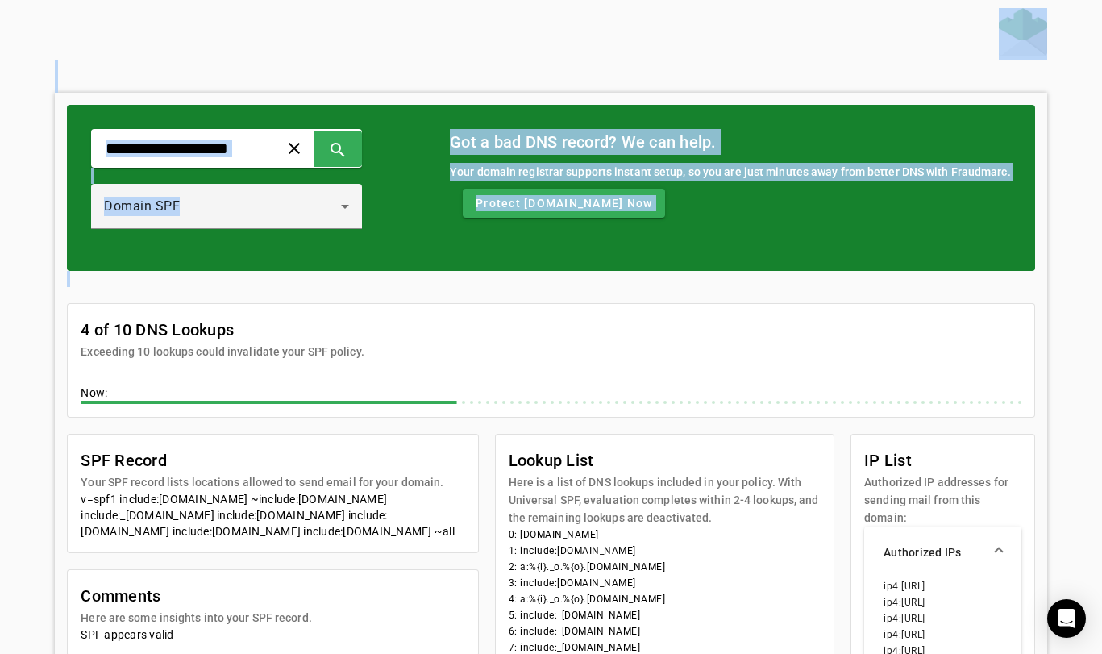
drag, startPoint x: 33, startPoint y: 69, endPoint x: 860, endPoint y: 287, distance: 855.4
drag, startPoint x: 860, startPoint y: 287, endPoint x: 40, endPoint y: 61, distance: 850.4
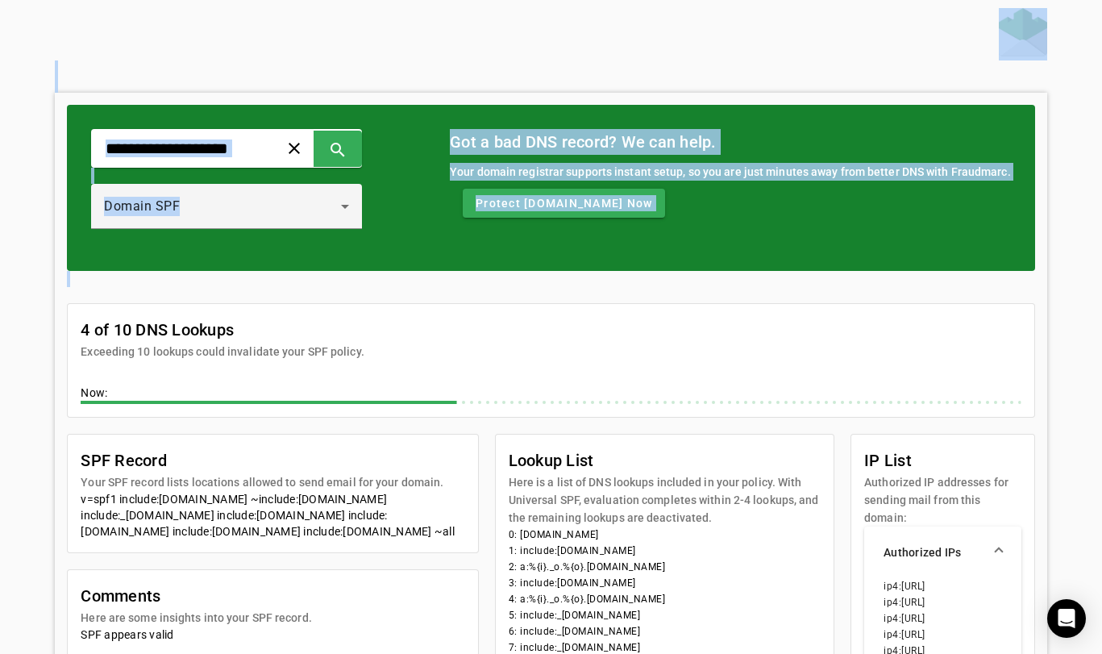
drag, startPoint x: 47, startPoint y: 38, endPoint x: 1031, endPoint y: 423, distance: 1057.2
drag, startPoint x: 1036, startPoint y: 425, endPoint x: 170, endPoint y: 16, distance: 957.5
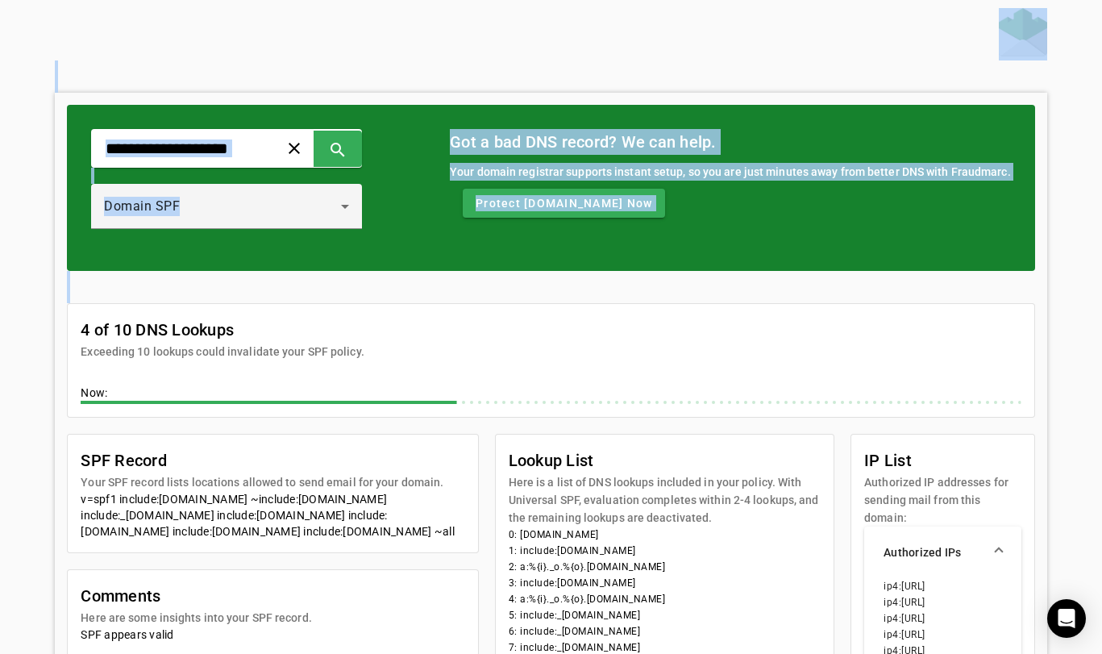
click at [170, 16] on div at bounding box center [551, 34] width 992 height 52
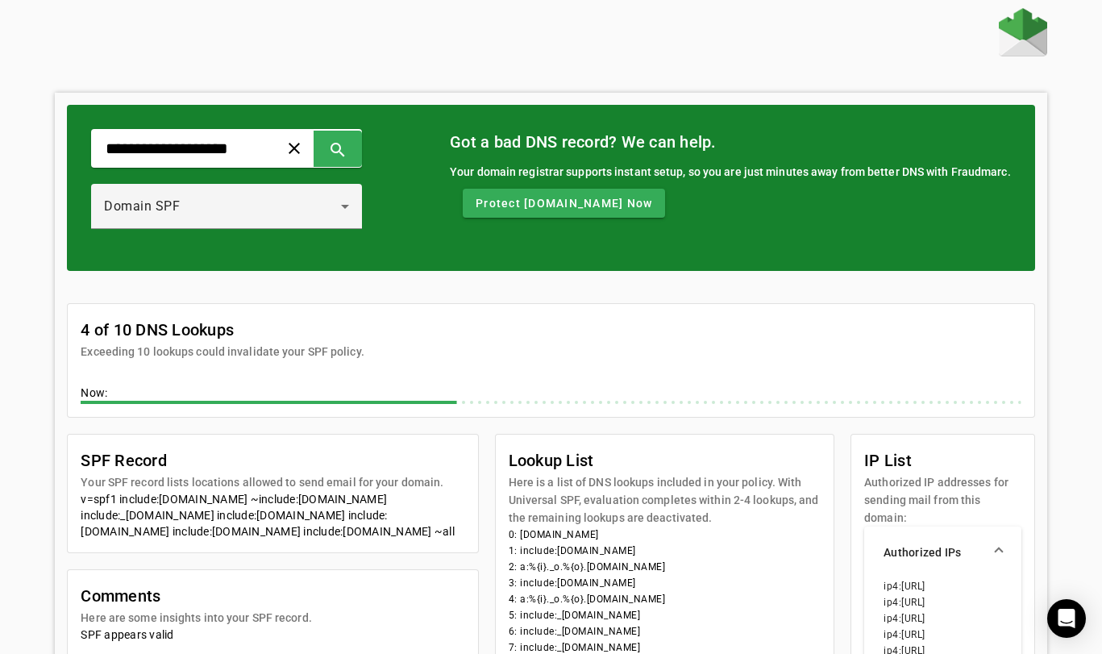
click at [482, 58] on div at bounding box center [551, 34] width 992 height 52
click at [253, 153] on input "**********" at bounding box center [178, 148] width 149 height 19
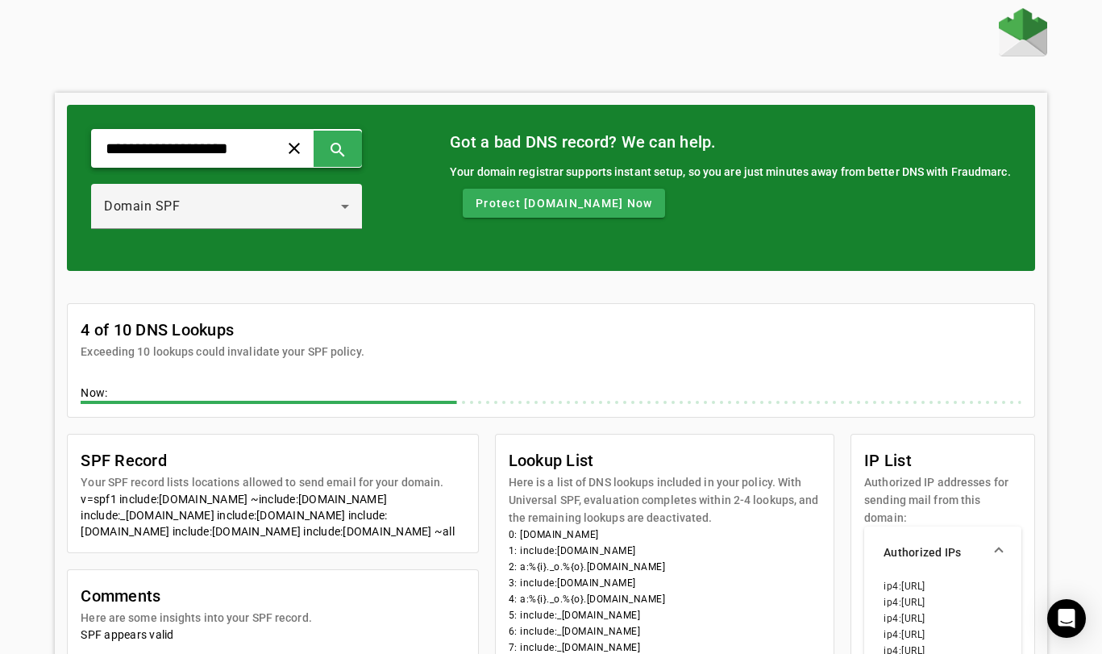
click at [253, 153] on input "**********" at bounding box center [178, 148] width 149 height 19
click at [252, 148] on input "**********" at bounding box center [178, 148] width 149 height 19
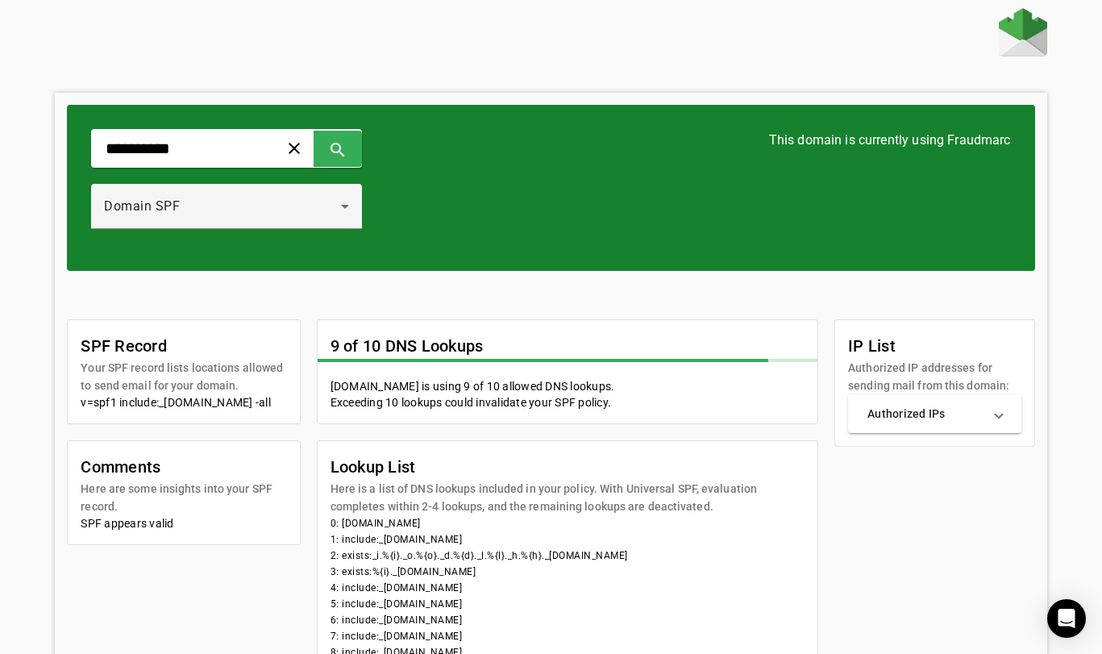
drag, startPoint x: 81, startPoint y: 402, endPoint x: 128, endPoint y: 420, distance: 50.3
click at [128, 410] on div "v=spf1 include:_[DOMAIN_NAME] -all" at bounding box center [184, 402] width 206 height 16
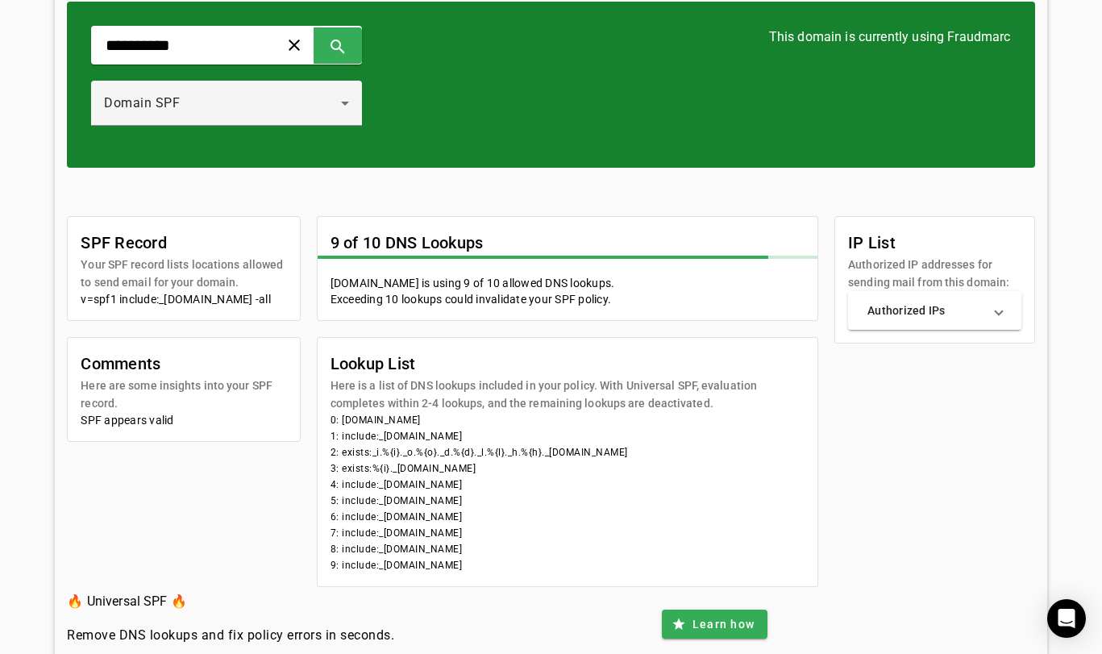
scroll to position [122, 0]
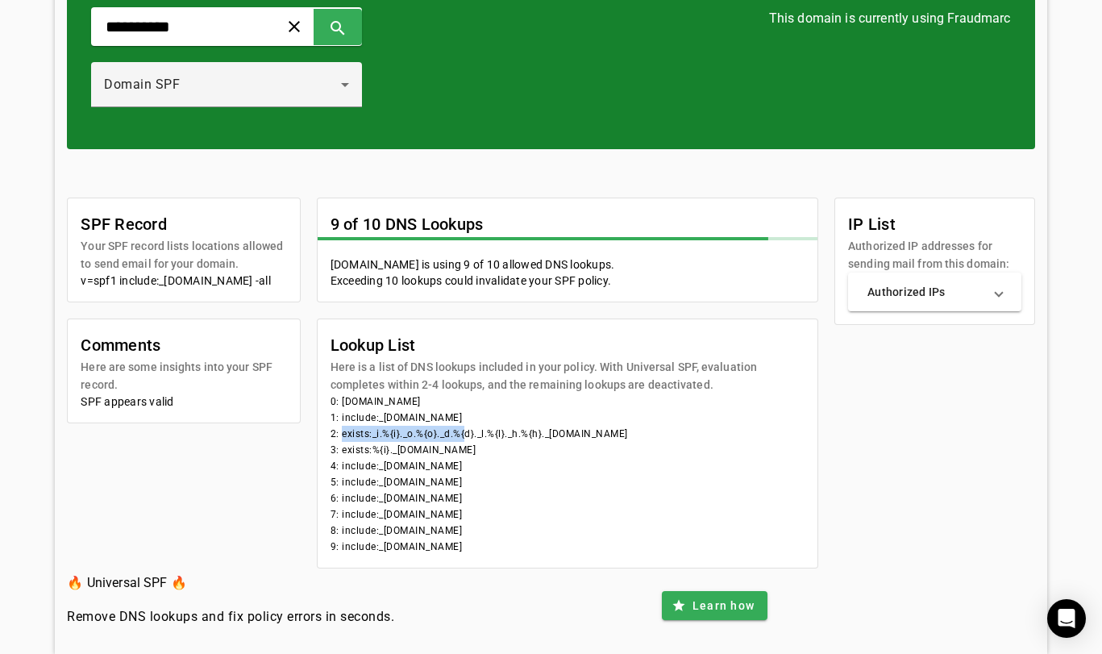
drag, startPoint x: 338, startPoint y: 430, endPoint x: 464, endPoint y: 439, distance: 126.1
click at [464, 439] on li "2: exists:_i.%{i}._o.%{o}._d.%{d}._l.%{l}._h.%{h}._[DOMAIN_NAME]" at bounding box center [568, 434] width 475 height 16
drag, startPoint x: 341, startPoint y: 463, endPoint x: 505, endPoint y: 487, distance: 165.4
click at [505, 487] on mat-card-content "0: [DOMAIN_NAME] 1: include:_[DOMAIN_NAME] 2: exists:_i.%{i}._o.%{o}._d.%{d}._l…" at bounding box center [568, 480] width 501 height 174
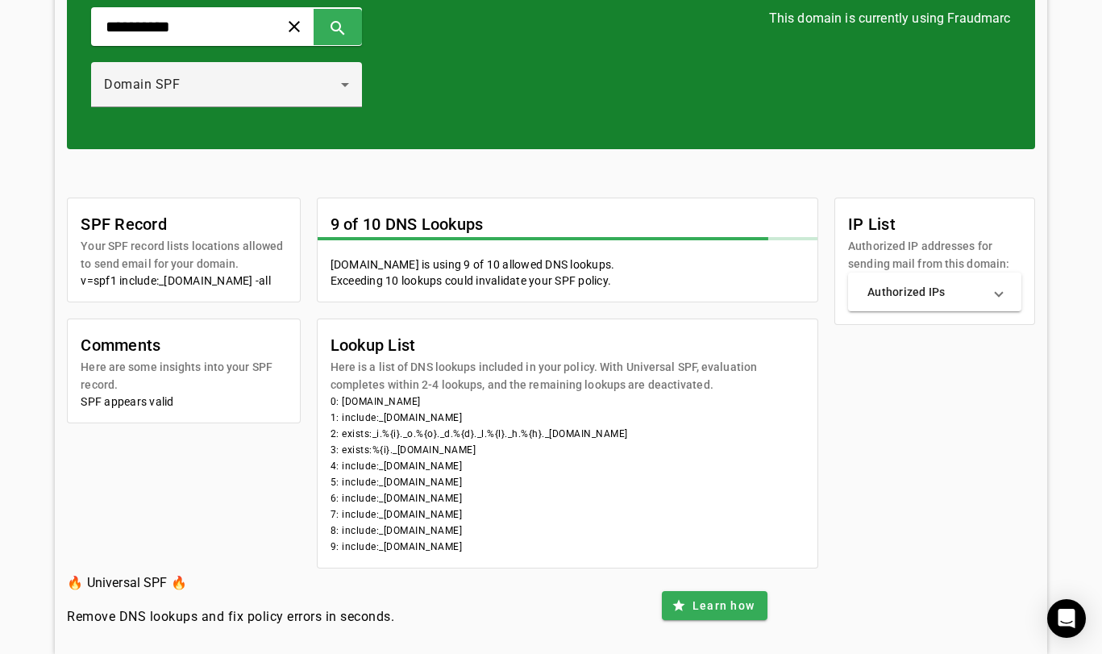
click at [505, 487] on li "5: include:_[DOMAIN_NAME]" at bounding box center [568, 482] width 475 height 16
drag, startPoint x: 106, startPoint y: 297, endPoint x: 120, endPoint y: 277, distance: 24.8
click at [120, 277] on div "v=spf1 include:_[DOMAIN_NAME] -all" at bounding box center [184, 281] width 206 height 16
click at [205, 24] on input "**********" at bounding box center [178, 26] width 149 height 19
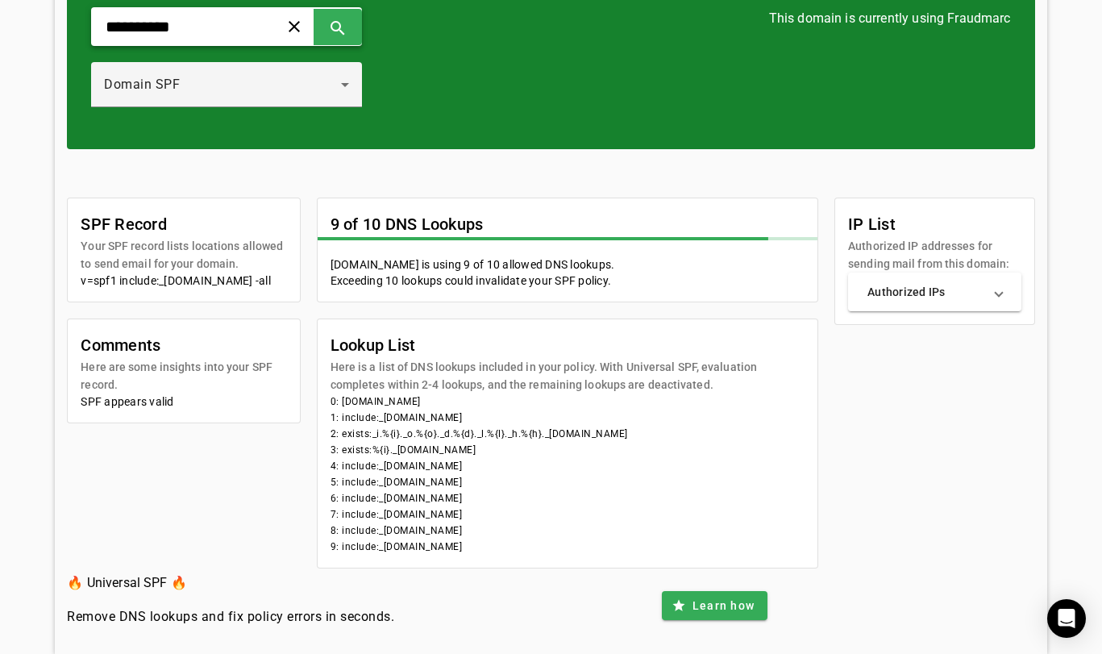
drag, startPoint x: 205, startPoint y: 24, endPoint x: 29, endPoint y: 19, distance: 175.8
click at [29, 19] on div "**********" at bounding box center [551, 270] width 1102 height 768
click at [930, 298] on mat-expansion-panel-header "Authorized IPs" at bounding box center [934, 292] width 173 height 39
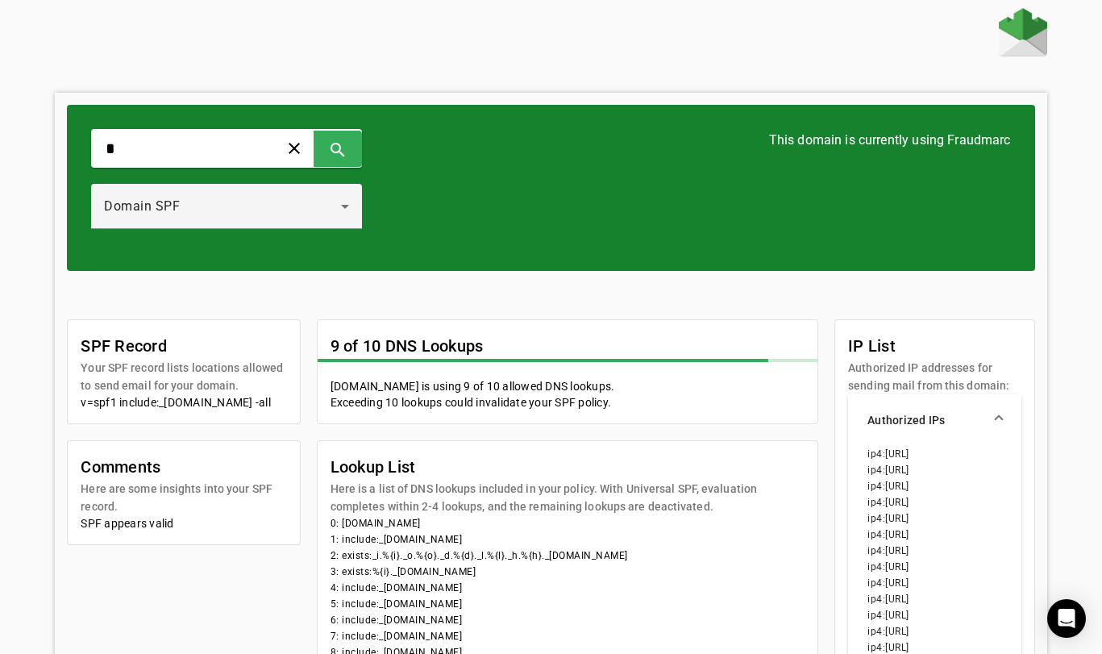
scroll to position [0, 0]
click at [129, 150] on input "*" at bounding box center [178, 148] width 149 height 19
click at [129, 149] on input "*" at bounding box center [178, 148] width 149 height 19
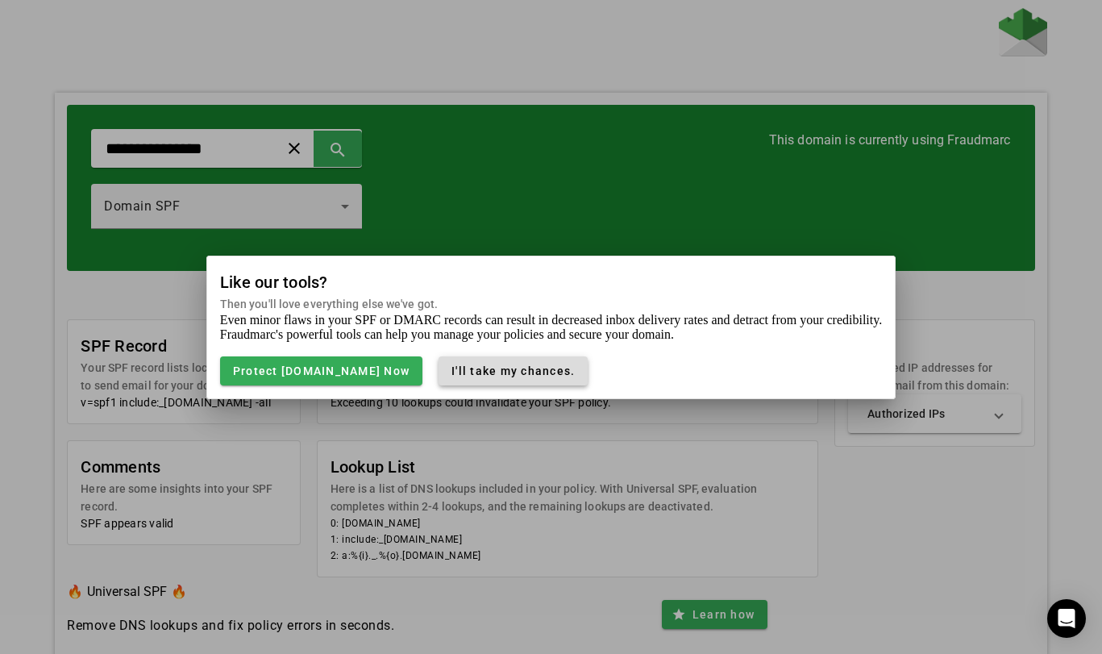
click at [562, 378] on span "button" at bounding box center [513, 371] width 149 height 39
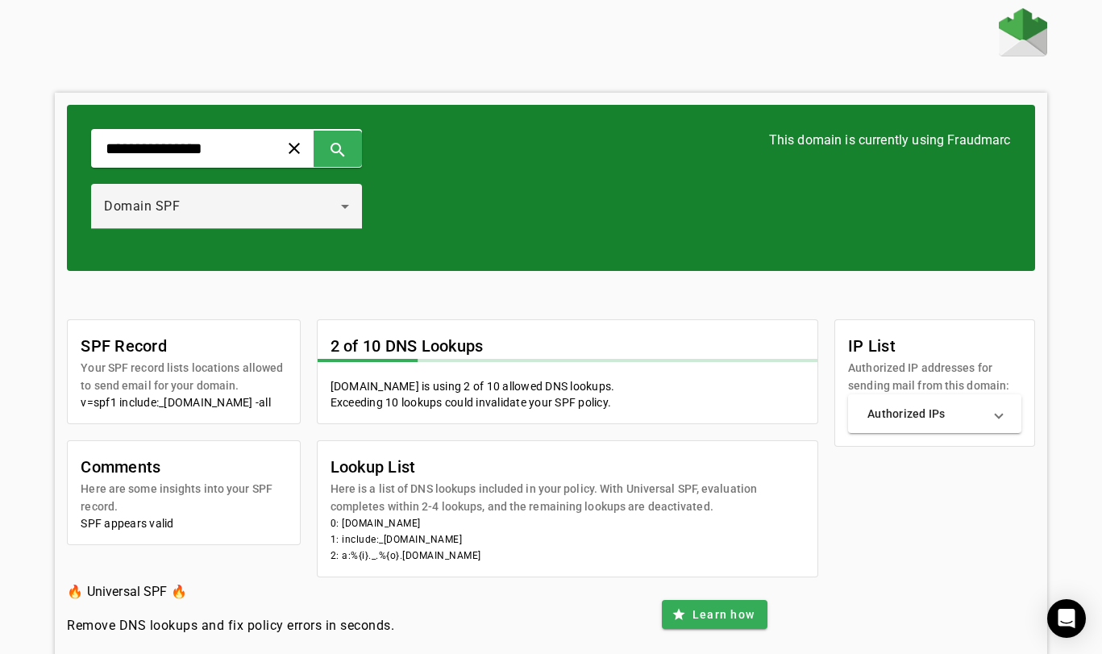
drag, startPoint x: 120, startPoint y: 421, endPoint x: 81, endPoint y: 402, distance: 42.9
click at [81, 402] on div "v=spf1 include:_[DOMAIN_NAME] -all" at bounding box center [184, 402] width 206 height 16
click at [914, 416] on mat-panel-title "Authorized IPs" at bounding box center [925, 414] width 114 height 16
drag, startPoint x: 476, startPoint y: 558, endPoint x: 328, endPoint y: 555, distance: 148.4
click at [328, 555] on mat-card-content "0: [DOMAIN_NAME] 1: include:_[DOMAIN_NAME] 2: a:%{i}._.%{o}.[DOMAIN_NAME]" at bounding box center [568, 545] width 501 height 61
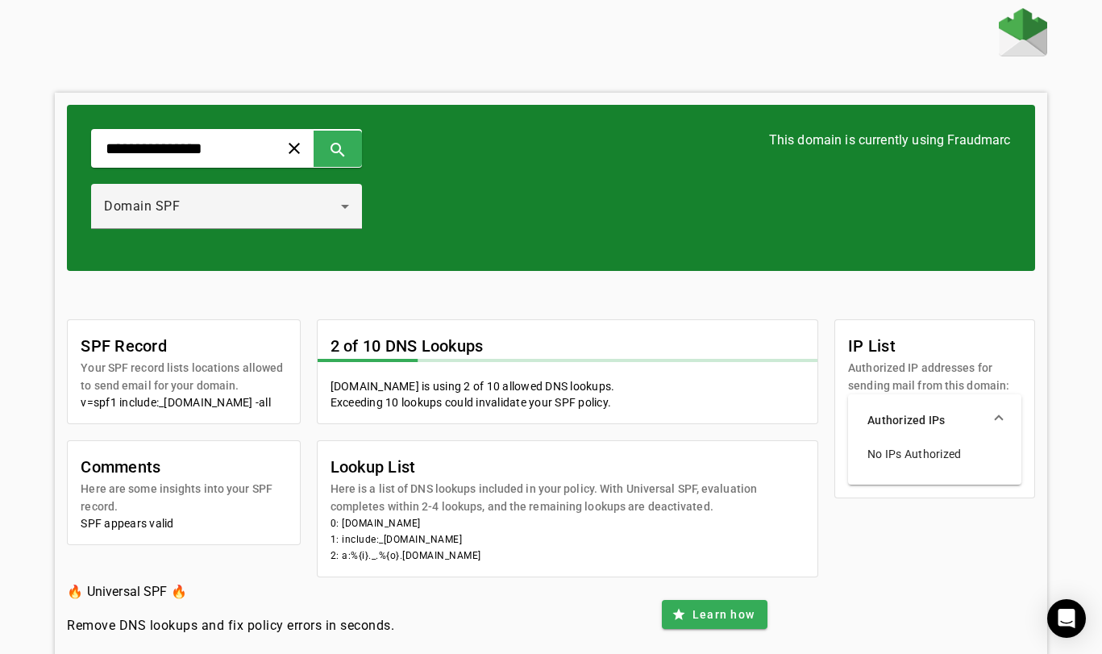
click at [328, 555] on mat-card-content "0: [DOMAIN_NAME] 1: include:_[DOMAIN_NAME] 2: a:%{i}._.%{o}.[DOMAIN_NAME]" at bounding box center [568, 545] width 501 height 61
drag, startPoint x: 378, startPoint y: 538, endPoint x: 497, endPoint y: 538, distance: 119.3
click at [497, 538] on li "1: include:_[DOMAIN_NAME]" at bounding box center [568, 539] width 475 height 16
copy li "_[DOMAIN_NAME]"
click at [494, 44] on div at bounding box center [551, 34] width 992 height 52
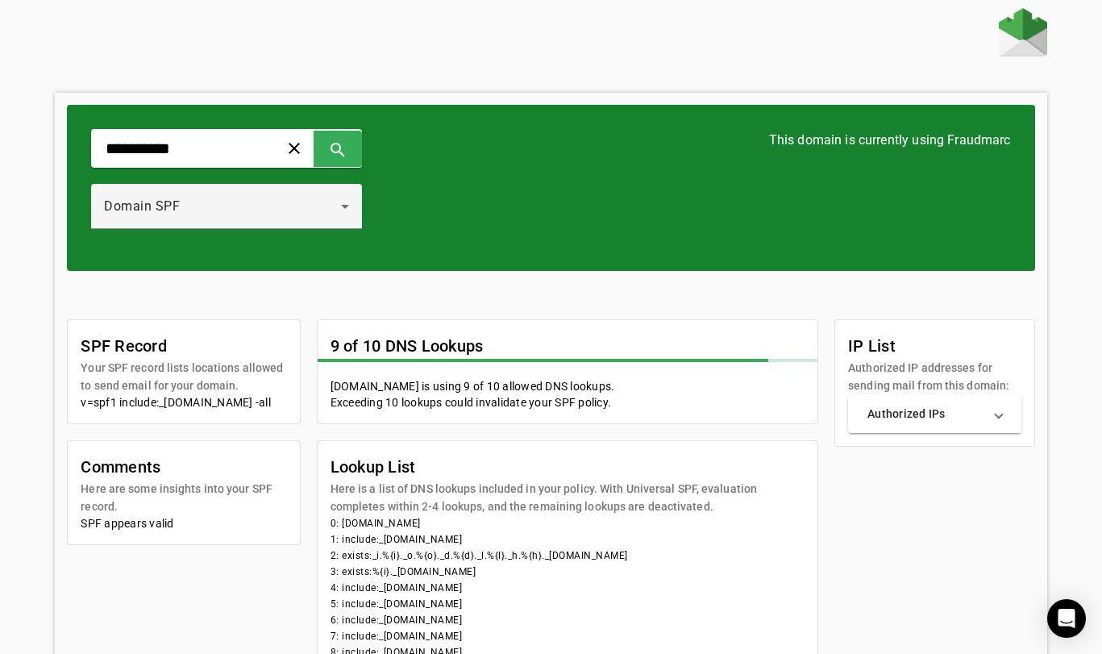
type input "**********"
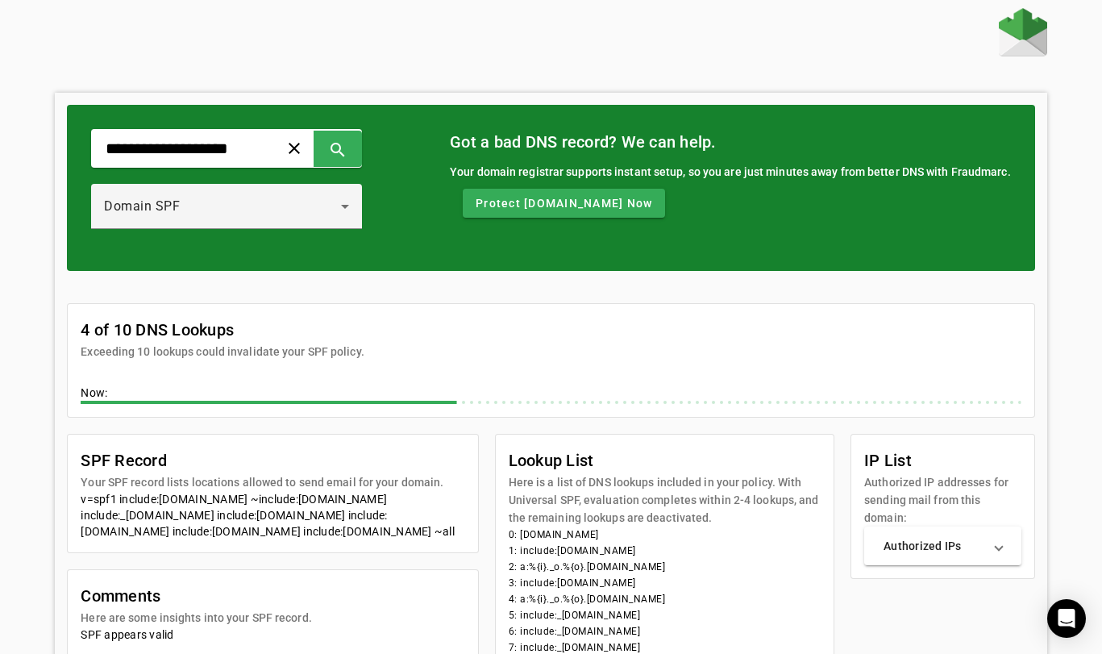
drag, startPoint x: 82, startPoint y: 498, endPoint x: 409, endPoint y: 532, distance: 328.3
click at [409, 532] on div "v=spf1 include:[DOMAIN_NAME] ~include:[DOMAIN_NAME] include:_[DOMAIN_NAME] incl…" at bounding box center [273, 515] width 384 height 48
click at [253, 148] on input "**********" at bounding box center [178, 148] width 149 height 19
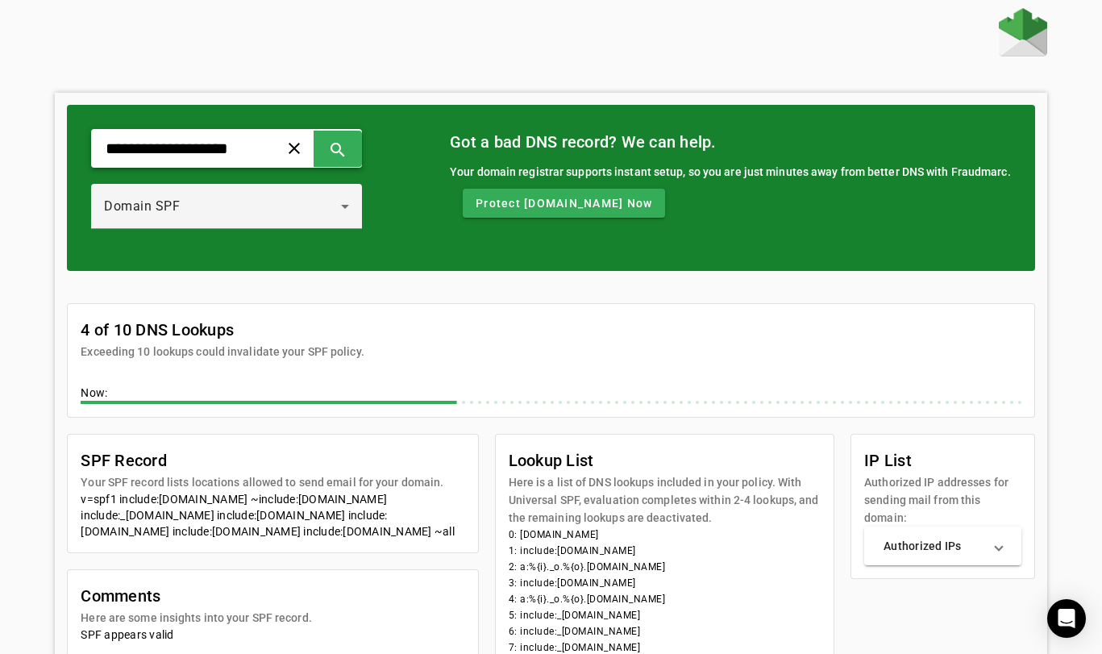
click at [253, 148] on input "**********" at bounding box center [178, 148] width 149 height 19
click at [635, 45] on div at bounding box center [551, 34] width 992 height 52
click at [628, 50] on div at bounding box center [551, 34] width 992 height 52
click at [835, 36] on div at bounding box center [551, 34] width 992 height 52
click at [789, 40] on div at bounding box center [551, 34] width 992 height 52
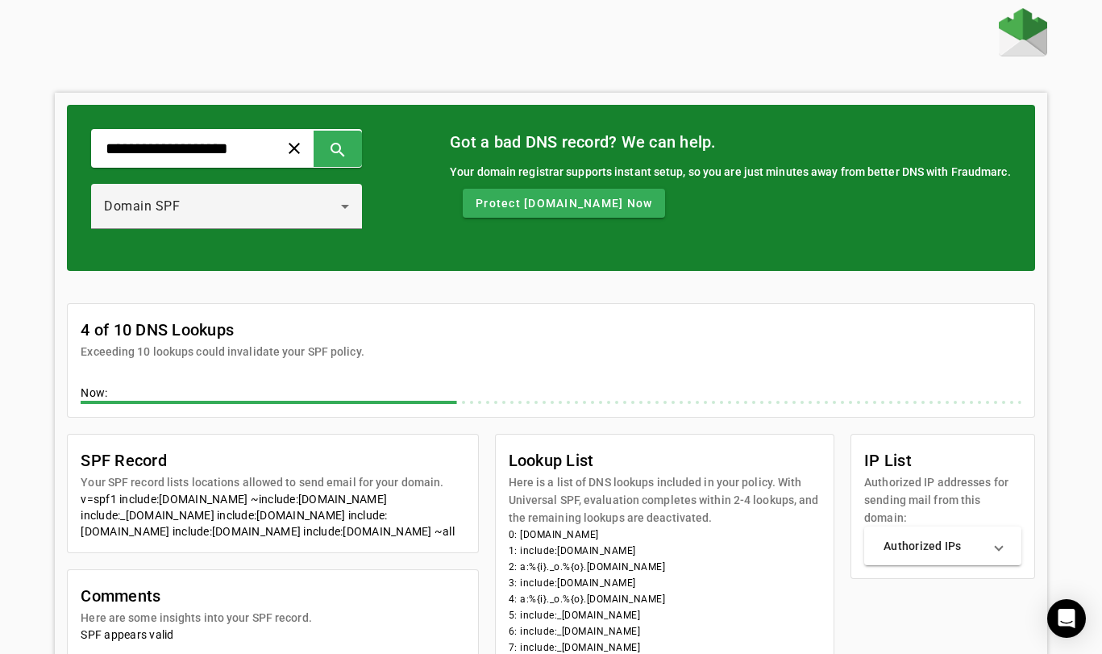
click at [779, 48] on div at bounding box center [551, 34] width 992 height 52
click at [697, 70] on div "**********" at bounding box center [551, 454] width 992 height 892
click at [25, 68] on div "**********" at bounding box center [551, 454] width 1102 height 892
